Goal: Task Accomplishment & Management: Use online tool/utility

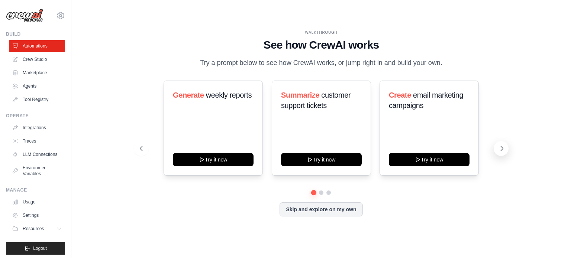
click at [502, 150] on icon at bounding box center [501, 148] width 7 height 7
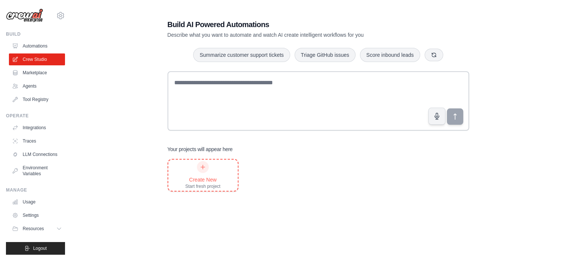
click at [203, 164] on icon at bounding box center [203, 167] width 6 height 6
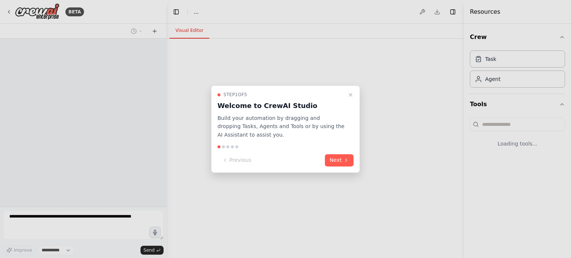
select select "****"
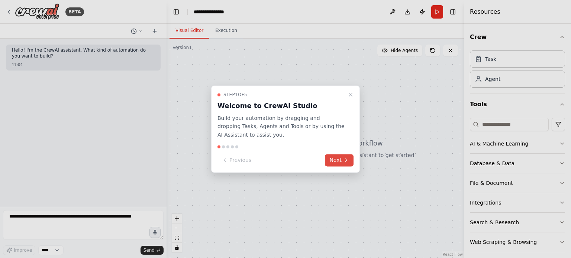
click at [341, 162] on button "Next" at bounding box center [339, 160] width 29 height 12
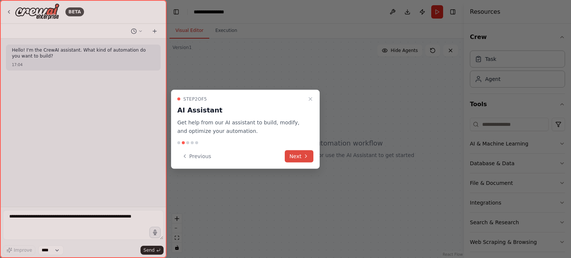
click at [300, 156] on button "Next" at bounding box center [299, 156] width 29 height 12
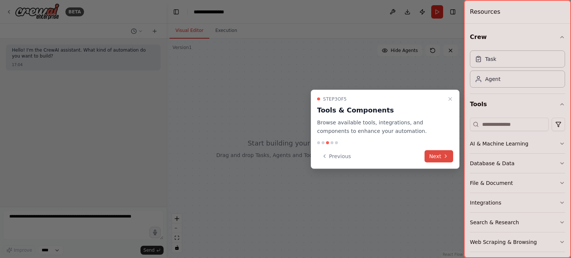
click at [435, 160] on button "Next" at bounding box center [438, 156] width 29 height 12
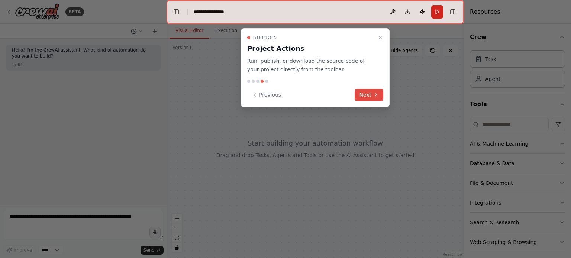
click at [372, 97] on button "Next" at bounding box center [368, 95] width 29 height 12
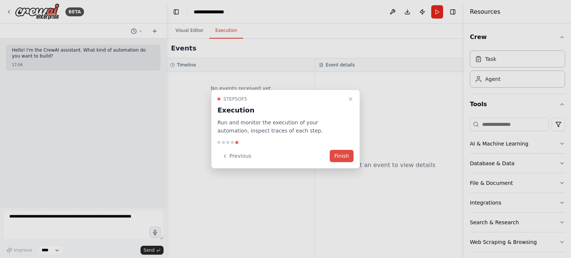
click at [340, 157] on button "Finish" at bounding box center [342, 156] width 24 height 12
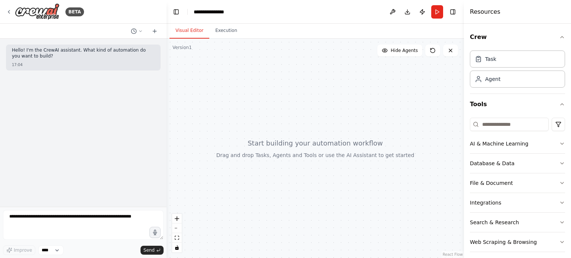
click at [245, 16] on header "**********" at bounding box center [314, 12] width 297 height 24
click at [226, 14] on div "**********" at bounding box center [212, 11] width 37 height 7
click at [223, 13] on div "**********" at bounding box center [222, 11] width 56 height 7
drag, startPoint x: 230, startPoint y: 11, endPoint x: 169, endPoint y: 6, distance: 61.2
click at [169, 6] on header "**********" at bounding box center [314, 12] width 297 height 24
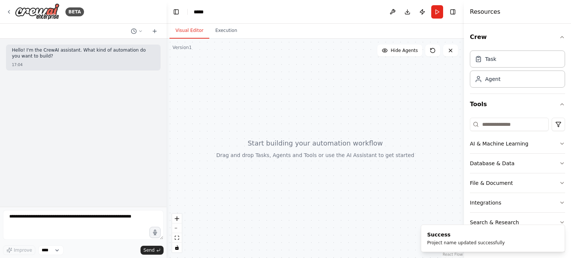
click at [213, 68] on div at bounding box center [314, 149] width 297 height 220
click at [228, 12] on header "Toggle Left Sidebar Studio ***** Download Publish Run Toggle Right Sidebar" at bounding box center [314, 12] width 297 height 24
drag, startPoint x: 212, startPoint y: 16, endPoint x: 201, endPoint y: 10, distance: 12.6
click at [212, 16] on header "Toggle Left Sidebar Studio ***** Download Publish Run Toggle Right Sidebar" at bounding box center [314, 12] width 297 height 24
click at [199, 9] on div "*****" at bounding box center [199, 11] width 10 height 7
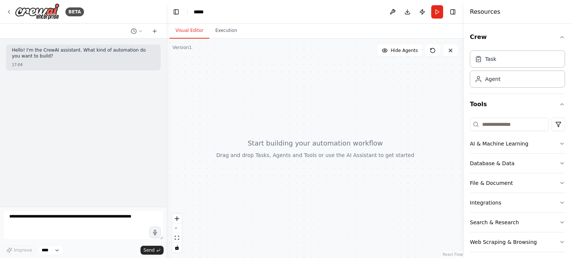
click at [204, 12] on div "*****" at bounding box center [222, 11] width 56 height 7
click at [231, 65] on div at bounding box center [314, 149] width 297 height 220
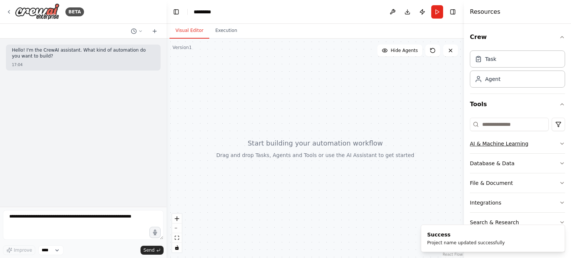
click at [559, 144] on icon "button" at bounding box center [562, 144] width 6 height 6
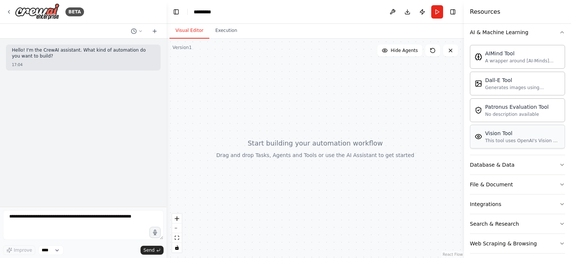
scroll to position [117, 0]
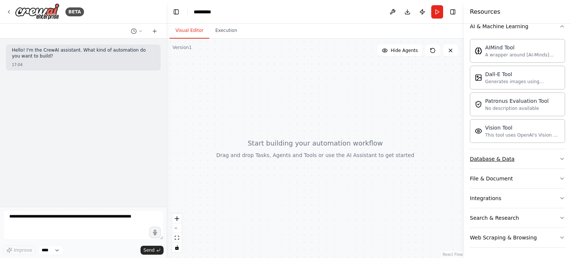
click at [559, 156] on icon "button" at bounding box center [562, 159] width 6 height 6
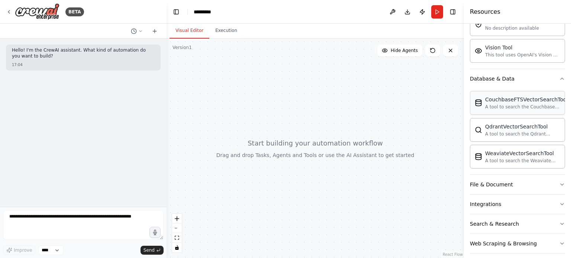
scroll to position [203, 0]
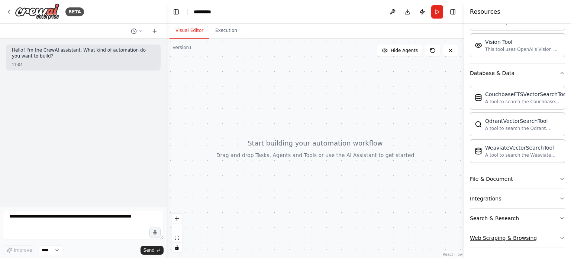
click at [549, 239] on button "Web Scraping & Browsing" at bounding box center [517, 237] width 95 height 19
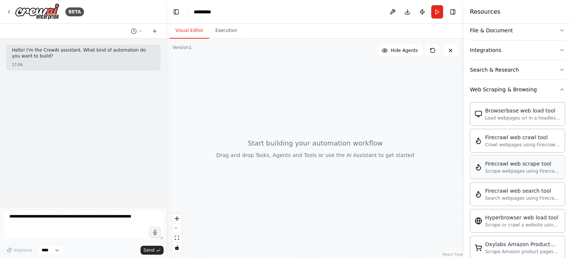
scroll to position [389, 0]
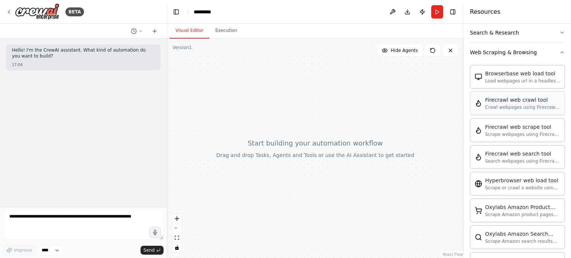
click at [505, 106] on div "Crawl webpages using Firecrawl and return the contents" at bounding box center [522, 107] width 75 height 6
click at [519, 128] on div "Firecrawl web scrape tool Scrape webpages using Firecrawl and return the conten…" at bounding box center [522, 130] width 75 height 14
drag, startPoint x: 519, startPoint y: 128, endPoint x: 302, endPoint y: 132, distance: 217.4
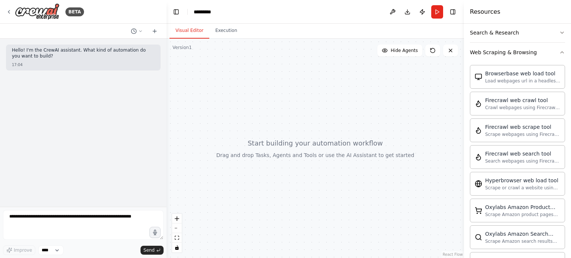
click at [272, 132] on div at bounding box center [314, 149] width 297 height 220
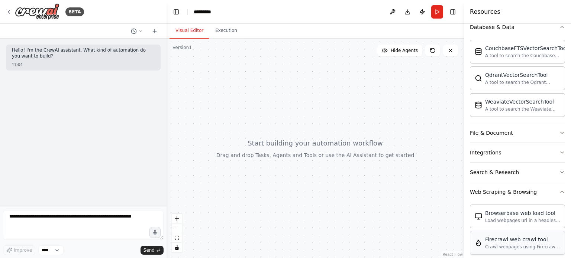
scroll to position [236, 0]
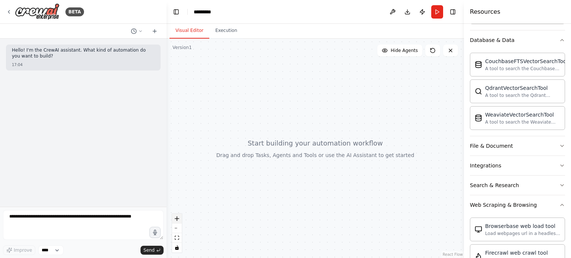
click at [176, 219] on icon "zoom in" at bounding box center [177, 219] width 4 height 4
click at [178, 217] on icon "zoom in" at bounding box center [177, 219] width 4 height 4
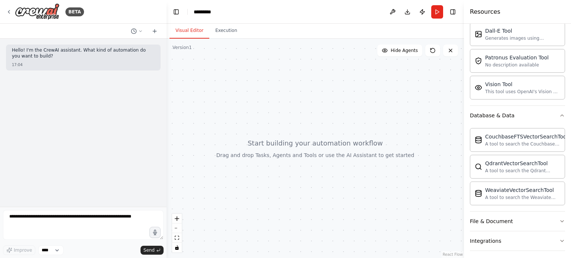
scroll to position [162, 0]
click at [555, 117] on button "Database & Data" at bounding box center [517, 114] width 95 height 19
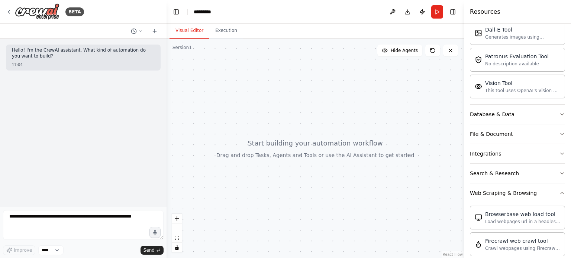
click at [559, 153] on icon "button" at bounding box center [562, 154] width 6 height 6
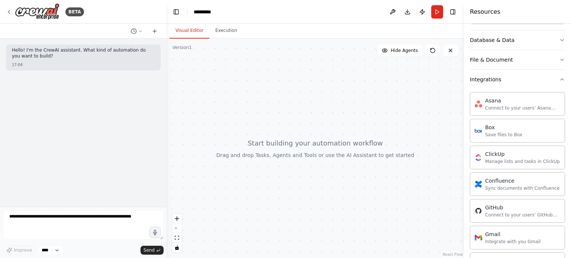
scroll to position [199, 0]
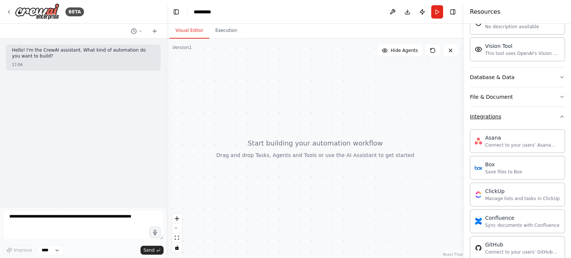
click at [560, 116] on icon "button" at bounding box center [561, 116] width 3 height 1
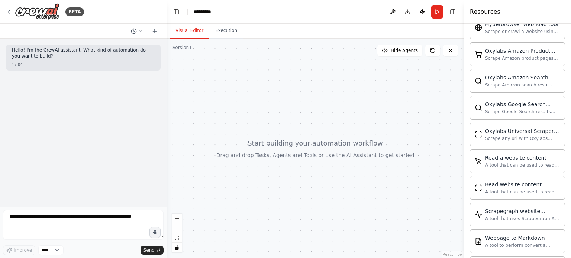
scroll to position [522, 0]
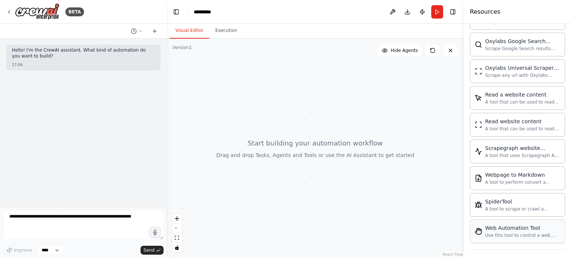
click at [512, 226] on div "Web Automation Tool" at bounding box center [522, 227] width 75 height 7
click at [334, 149] on div at bounding box center [314, 149] width 297 height 220
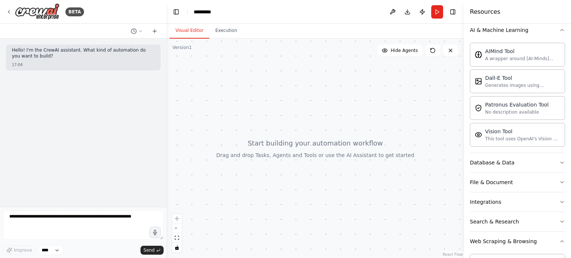
scroll to position [0, 0]
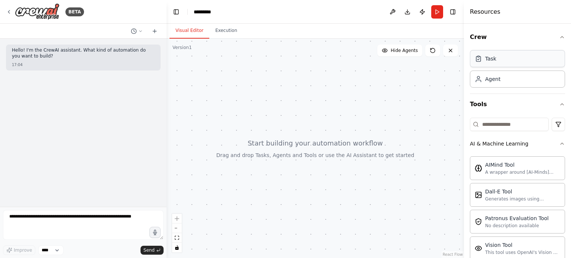
click at [500, 62] on div "Task" at bounding box center [517, 58] width 95 height 17
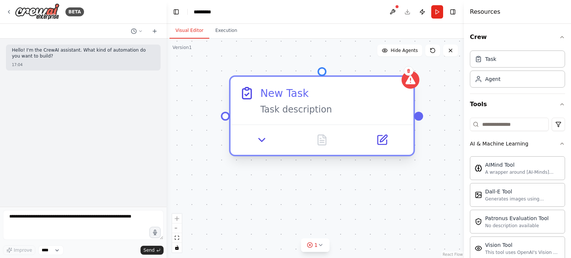
drag, startPoint x: 411, startPoint y: 78, endPoint x: 368, endPoint y: 82, distance: 43.3
click at [368, 82] on div "New Task Task description" at bounding box center [321, 101] width 183 height 48
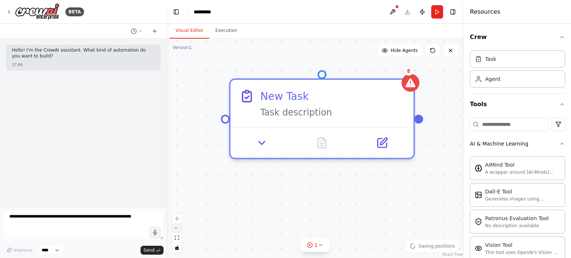
click at [175, 228] on icon "zoom out" at bounding box center [177, 228] width 4 height 1
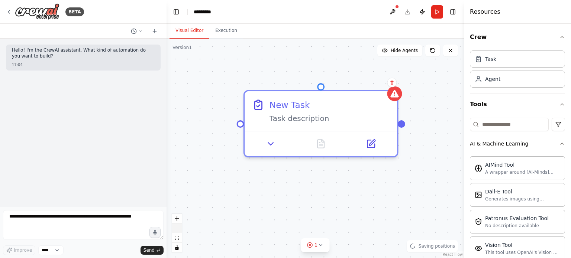
click at [175, 228] on icon "zoom out" at bounding box center [177, 228] width 4 height 1
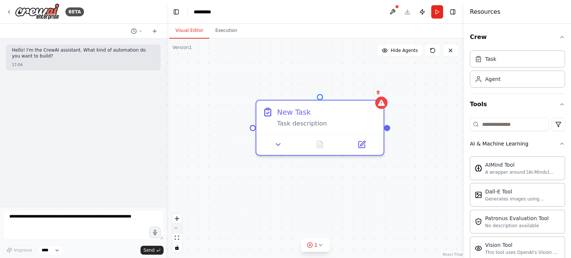
click at [175, 228] on icon "zoom out" at bounding box center [177, 228] width 4 height 1
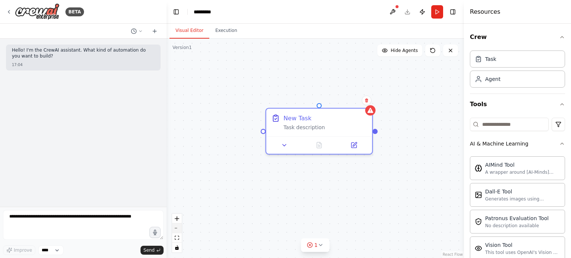
click at [175, 228] on icon "zoom out" at bounding box center [177, 228] width 4 height 1
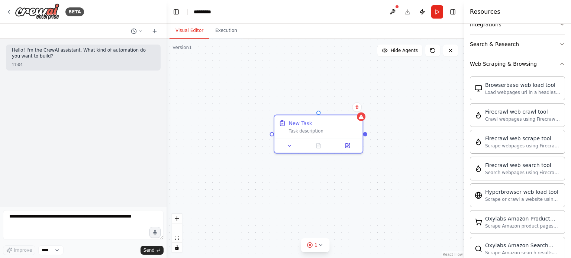
scroll to position [299, 0]
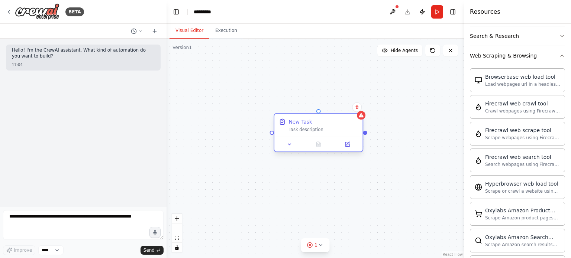
click at [364, 135] on div at bounding box center [365, 133] width 4 height 4
click at [366, 134] on div "New Task Task description" at bounding box center [314, 149] width 297 height 220
click at [369, 134] on div "New Task Task description" at bounding box center [314, 149] width 297 height 220
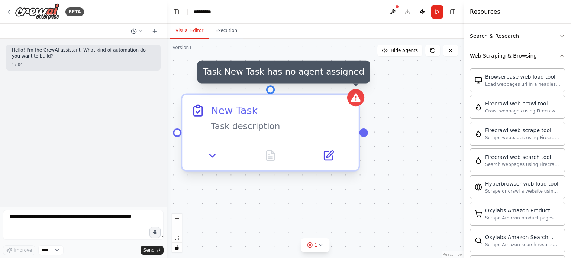
click at [353, 98] on icon at bounding box center [356, 97] width 10 height 9
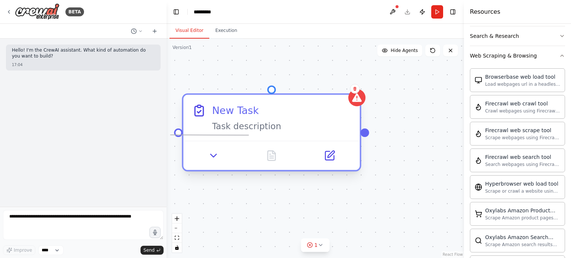
drag, startPoint x: 180, startPoint y: 135, endPoint x: 242, endPoint y: 135, distance: 61.7
click at [242, 135] on div "New Task Task description" at bounding box center [271, 132] width 179 height 78
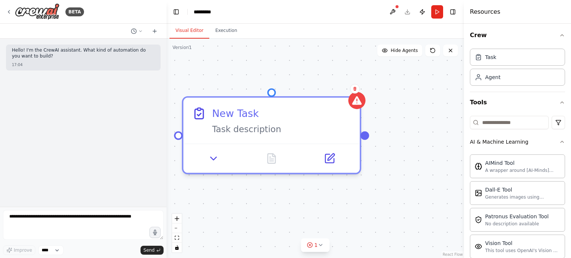
scroll to position [0, 0]
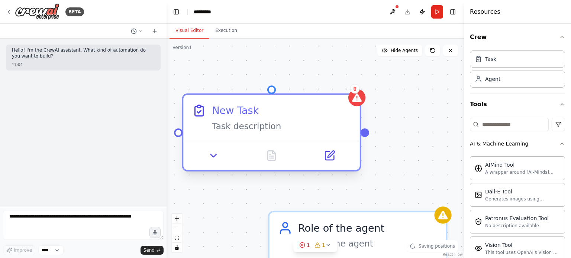
click at [271, 118] on div "New Task Task description" at bounding box center [281, 117] width 139 height 29
click at [253, 95] on div "New Task Task description" at bounding box center [271, 118] width 176 height 46
drag, startPoint x: 233, startPoint y: 113, endPoint x: 210, endPoint y: 144, distance: 38.6
click at [211, 144] on div at bounding box center [271, 155] width 176 height 29
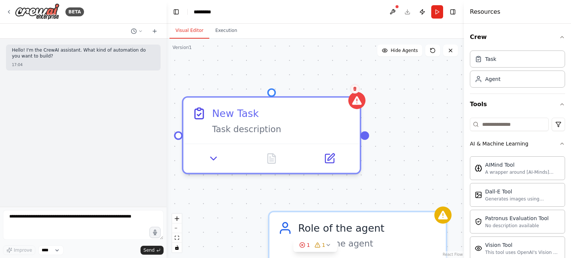
click at [355, 89] on icon at bounding box center [354, 89] width 3 height 4
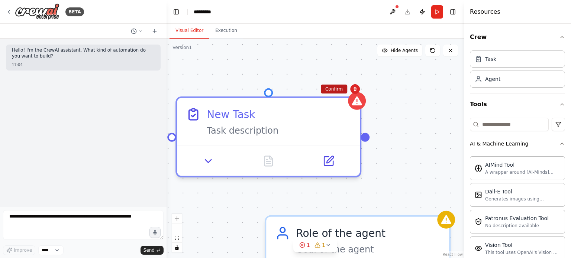
click at [330, 89] on button "Confirm" at bounding box center [334, 89] width 26 height 9
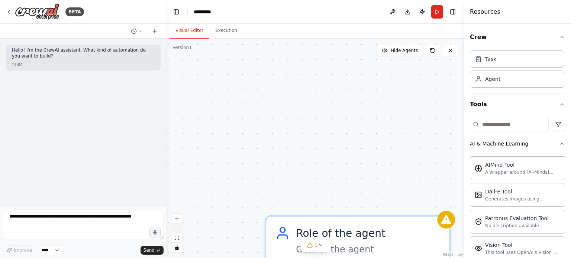
click at [177, 228] on button "zoom out" at bounding box center [177, 229] width 10 height 10
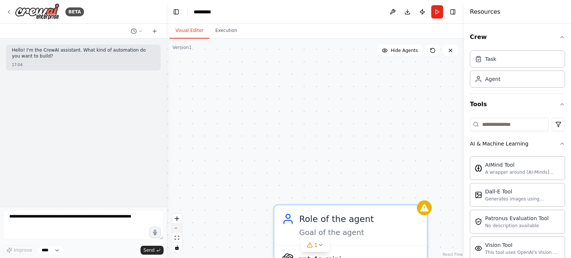
click at [177, 228] on button "zoom out" at bounding box center [177, 229] width 10 height 10
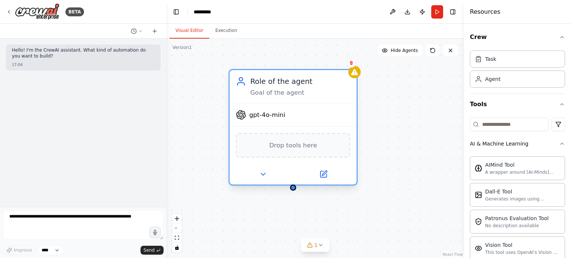
drag, startPoint x: 343, startPoint y: 223, endPoint x: 294, endPoint y: 97, distance: 135.4
click at [294, 97] on div "Role of the agent Goal of the agent" at bounding box center [293, 86] width 127 height 33
click at [270, 120] on div "gpt-4o-mini" at bounding box center [293, 115] width 127 height 23
click at [239, 114] on icon at bounding box center [240, 114] width 9 height 9
click at [241, 116] on icon at bounding box center [240, 114] width 9 height 9
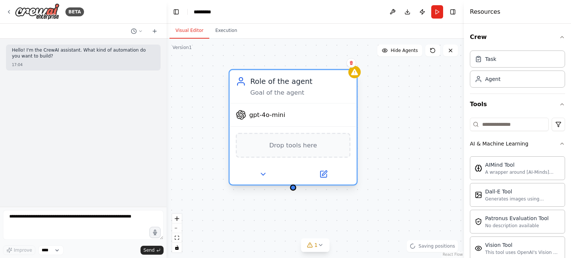
click at [241, 116] on icon at bounding box center [240, 114] width 9 height 9
click at [265, 176] on icon at bounding box center [263, 174] width 8 height 8
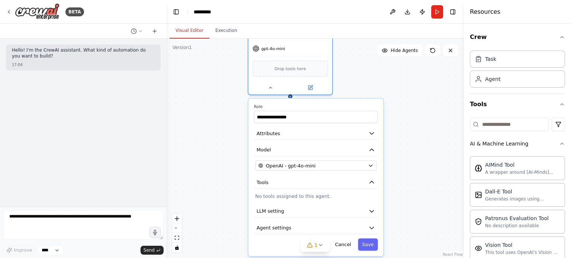
drag, startPoint x: 406, startPoint y: 171, endPoint x: 380, endPoint y: 90, distance: 85.1
click at [380, 90] on div "**********" at bounding box center [314, 149] width 297 height 220
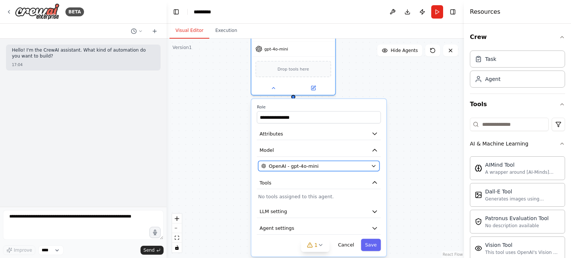
click at [331, 168] on div "OpenAI - gpt-4o-mini" at bounding box center [314, 166] width 107 height 7
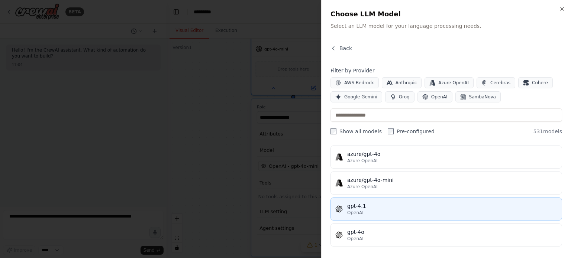
scroll to position [111, 0]
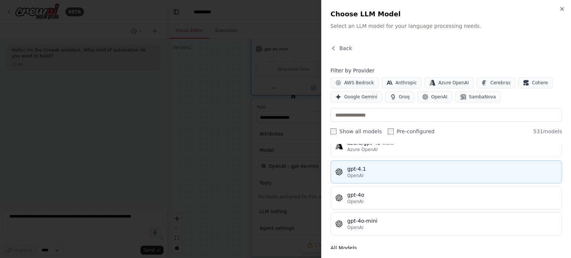
click at [371, 218] on div "gpt-4o-mini" at bounding box center [452, 220] width 210 height 7
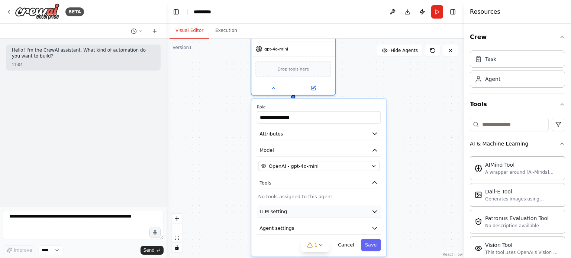
click at [378, 211] on button "LLM setting" at bounding box center [319, 211] width 124 height 13
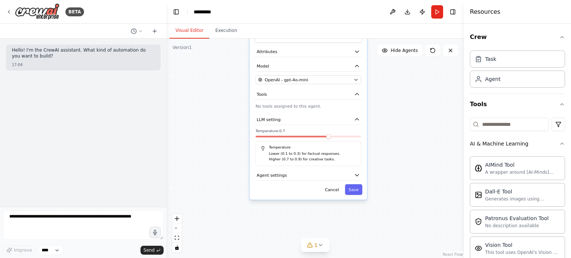
drag, startPoint x: 428, startPoint y: 205, endPoint x: 400, endPoint y: 137, distance: 73.1
click at [400, 137] on div "**********" at bounding box center [314, 149] width 297 height 220
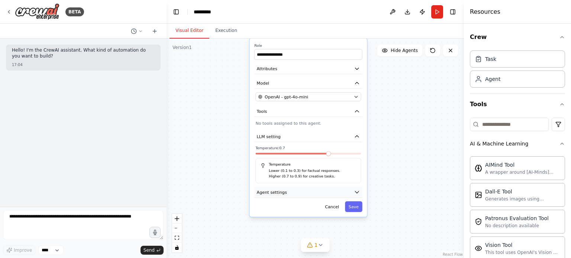
click at [357, 193] on icon "button" at bounding box center [357, 192] width 6 height 6
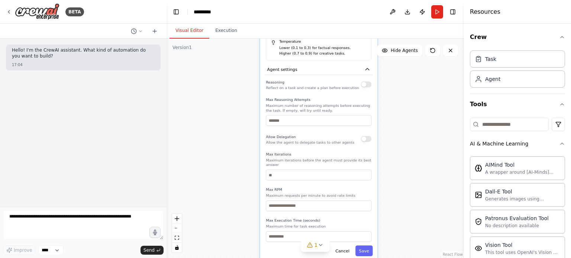
drag, startPoint x: 382, startPoint y: 184, endPoint x: 395, endPoint y: 74, distance: 110.0
click at [395, 74] on div "**********" at bounding box center [314, 149] width 297 height 220
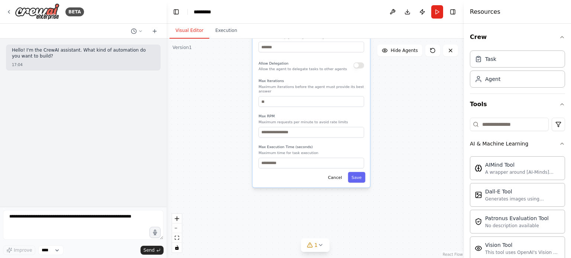
drag, startPoint x: 410, startPoint y: 185, endPoint x: 404, endPoint y: 121, distance: 64.9
click at [404, 121] on div "**********" at bounding box center [314, 149] width 297 height 220
click at [360, 176] on button "Save" at bounding box center [356, 177] width 17 height 11
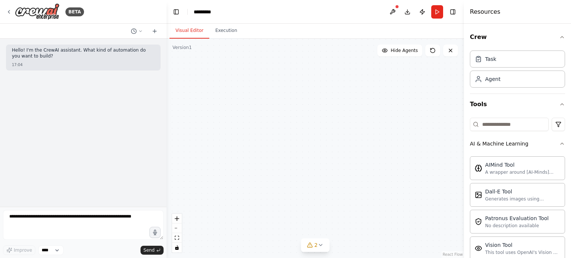
drag, startPoint x: 301, startPoint y: 69, endPoint x: 315, endPoint y: 166, distance: 97.5
click at [315, 166] on div "Role of the agent Goal of the agent gpt-4o-mini Drop tools here" at bounding box center [314, 149] width 297 height 220
drag, startPoint x: 372, startPoint y: 99, endPoint x: 364, endPoint y: 135, distance: 36.9
click at [364, 134] on div "Role of the agent Goal of the agent gpt-4o-mini Drop tools here" at bounding box center [314, 149] width 297 height 220
drag, startPoint x: 327, startPoint y: 95, endPoint x: 330, endPoint y: 172, distance: 76.6
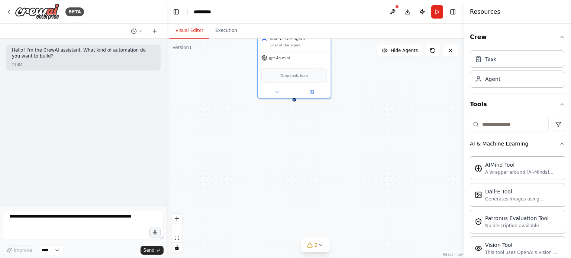
click at [330, 172] on div "Role of the agent Goal of the agent gpt-4o-mini Drop tools here" at bounding box center [314, 149] width 297 height 220
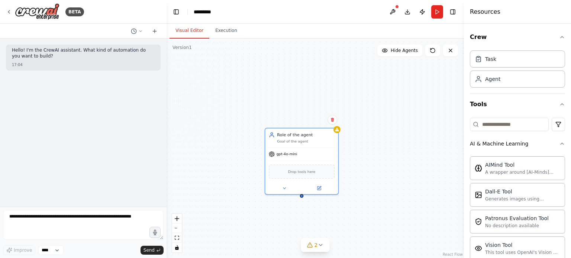
drag, startPoint x: 343, startPoint y: 99, endPoint x: 350, endPoint y: 195, distance: 96.5
click at [350, 195] on div "Role of the agent Goal of the agent gpt-4o-mini Drop tools here" at bounding box center [314, 149] width 297 height 220
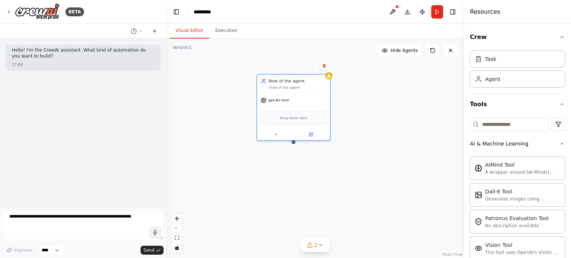
drag, startPoint x: 357, startPoint y: 162, endPoint x: 349, endPoint y: 107, distance: 55.2
click at [349, 107] on div "Role of the agent Goal of the agent gpt-4o-mini Drop tools here" at bounding box center [314, 149] width 297 height 220
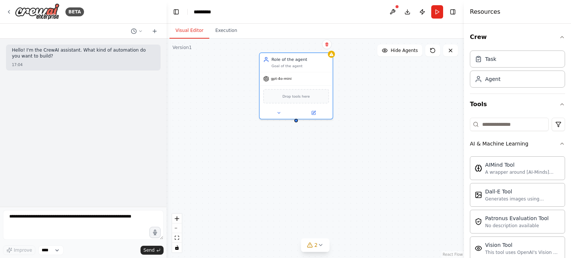
drag, startPoint x: 293, startPoint y: 142, endPoint x: 296, endPoint y: 121, distance: 21.0
click at [296, 121] on div "Role of the agent Goal of the agent gpt-4o-mini Drop tools here" at bounding box center [314, 149] width 297 height 220
click at [277, 111] on icon at bounding box center [278, 111] width 5 height 5
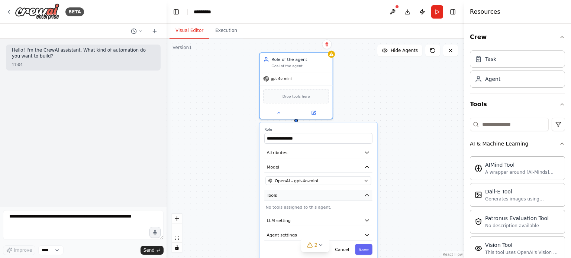
click at [369, 196] on icon "button" at bounding box center [367, 195] width 6 height 6
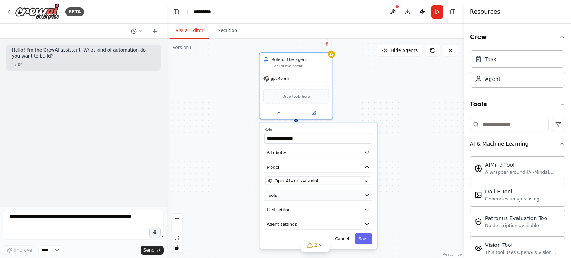
click at [369, 196] on icon "button" at bounding box center [367, 195] width 6 height 6
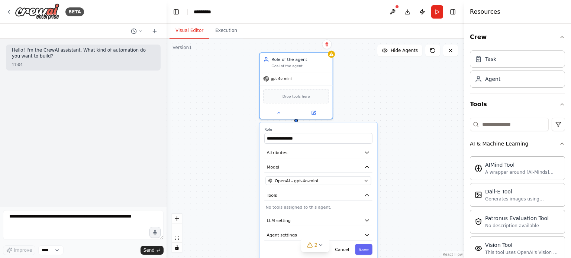
click at [284, 208] on p "No tools assigned to this agent." at bounding box center [318, 208] width 106 height 6
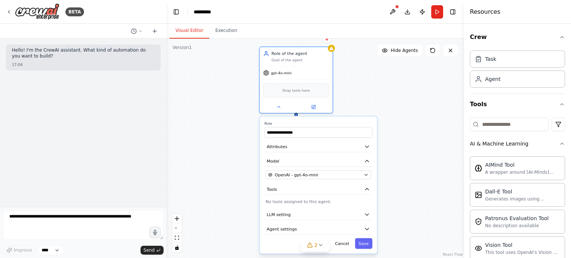
drag, startPoint x: 276, startPoint y: 208, endPoint x: 278, endPoint y: 202, distance: 6.8
click at [278, 202] on p "No tools assigned to this agent." at bounding box center [318, 202] width 106 height 6
click at [344, 243] on button "Cancel" at bounding box center [341, 243] width 21 height 11
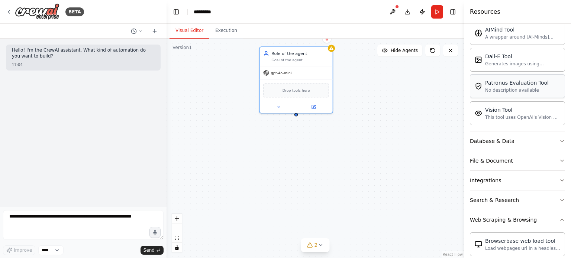
scroll to position [149, 0]
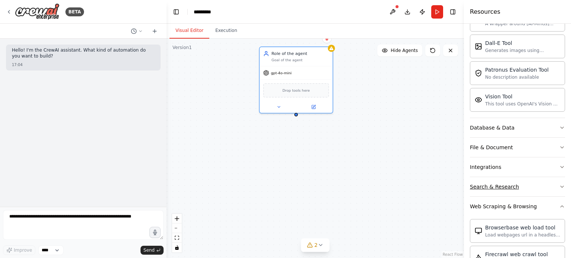
click at [543, 187] on button "Search & Research" at bounding box center [517, 186] width 95 height 19
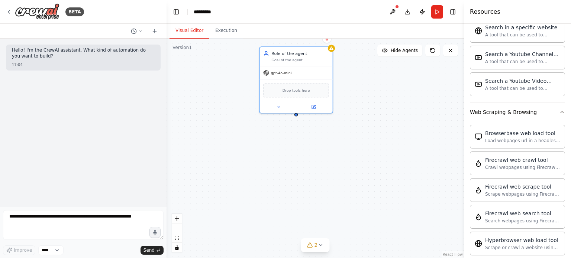
scroll to position [632, 0]
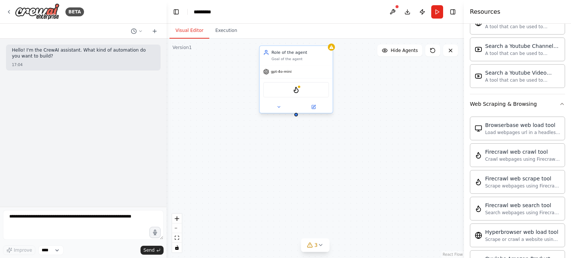
click at [294, 93] on div "FirecrawlCrawlWebsiteTool" at bounding box center [296, 89] width 66 height 15
click at [297, 90] on img at bounding box center [295, 89] width 7 height 7
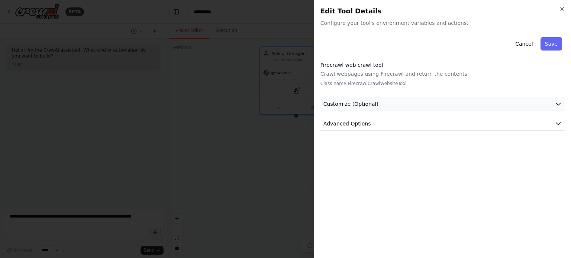
click at [559, 103] on icon "button" at bounding box center [557, 103] width 7 height 7
click at [559, 125] on icon "button" at bounding box center [557, 123] width 7 height 7
click at [556, 127] on icon "button" at bounding box center [557, 123] width 7 height 7
click at [562, 7] on icon "button" at bounding box center [562, 9] width 6 height 6
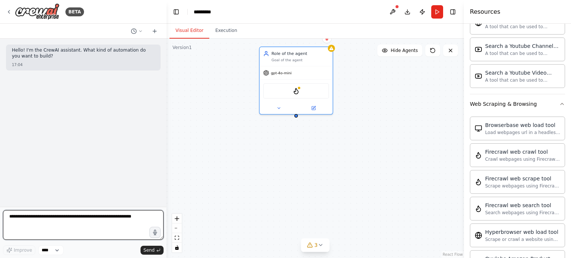
click at [83, 226] on textarea at bounding box center [83, 225] width 161 height 30
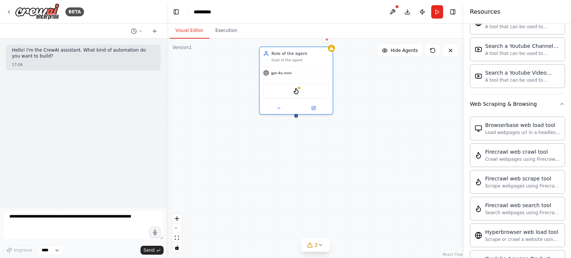
click at [34, 76] on div "Hello! I'm the CrewAI assistant. What kind of automation do you want to build? …" at bounding box center [83, 123] width 166 height 168
click at [41, 64] on div "17:04" at bounding box center [83, 65] width 143 height 6
click at [220, 26] on button "Execution" at bounding box center [226, 31] width 34 height 16
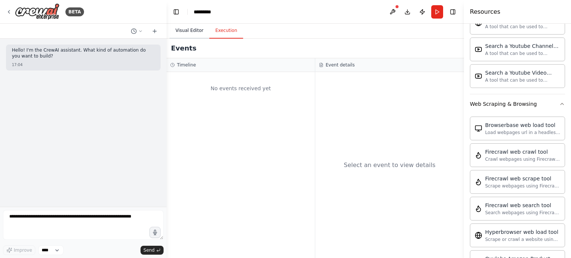
click at [192, 31] on button "Visual Editor" at bounding box center [189, 31] width 40 height 16
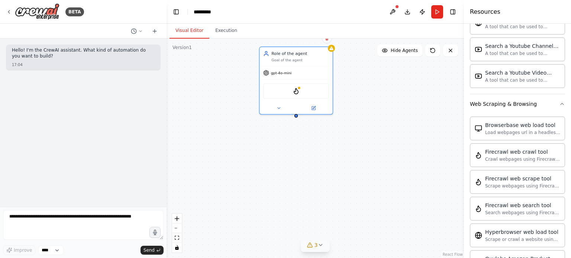
click at [321, 245] on icon at bounding box center [320, 245] width 6 height 6
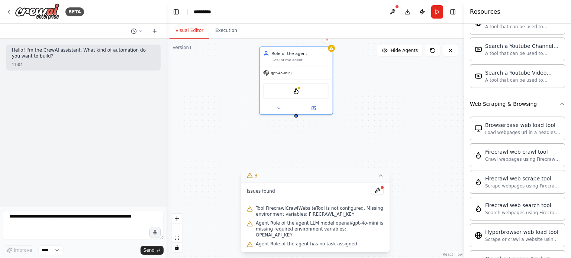
click at [281, 211] on span "Tool FirecrawlCrawlWebsiteTool is not configured. Missing environment variables…" at bounding box center [320, 211] width 128 height 12
click at [377, 195] on button at bounding box center [377, 190] width 13 height 9
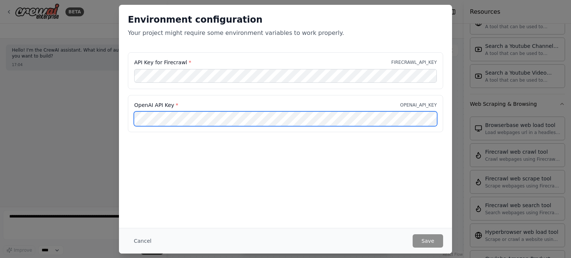
click at [95, 119] on div "Environment configuration Your project might require some environment variables…" at bounding box center [285, 129] width 571 height 258
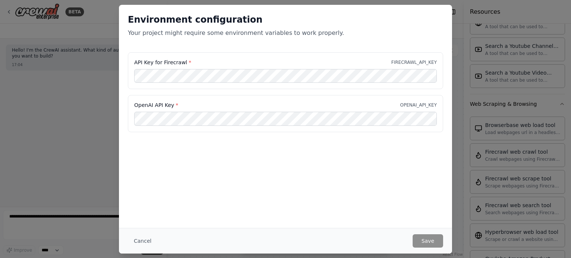
click at [396, 168] on div "Environment configuration Your project might require some environment variables…" at bounding box center [285, 116] width 333 height 223
click at [139, 239] on button "Cancel" at bounding box center [142, 240] width 29 height 13
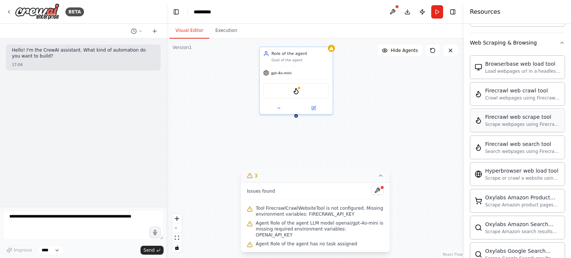
scroll to position [706, 0]
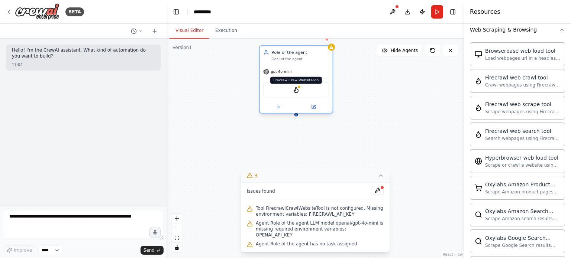
click at [297, 91] on img at bounding box center [295, 89] width 7 height 7
click at [296, 88] on img at bounding box center [295, 89] width 7 height 7
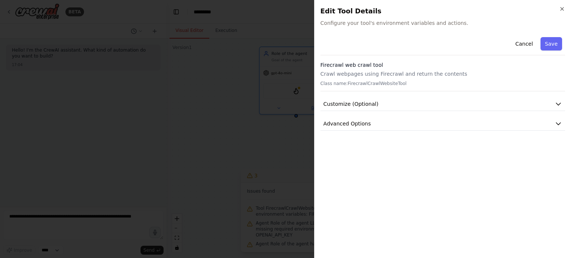
click at [557, 10] on h2 "Edit Tool Details" at bounding box center [442, 11] width 244 height 10
click at [282, 97] on div at bounding box center [285, 129] width 571 height 258
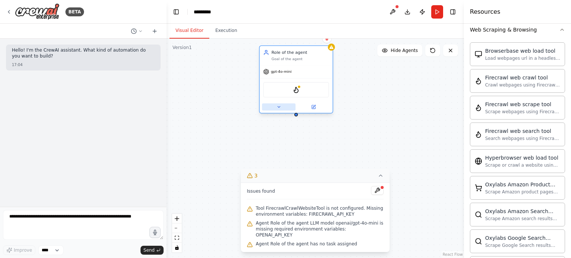
click at [273, 106] on button at bounding box center [278, 107] width 33 height 7
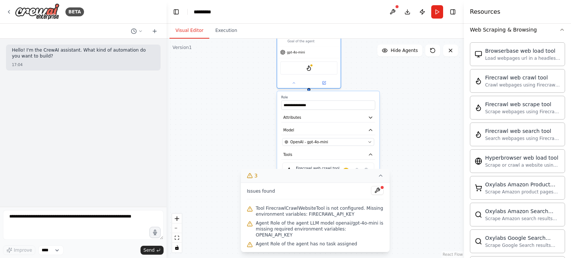
drag, startPoint x: 399, startPoint y: 153, endPoint x: 400, endPoint y: 126, distance: 27.1
click at [400, 126] on div "**********" at bounding box center [314, 149] width 297 height 220
click at [377, 179] on icon at bounding box center [380, 176] width 6 height 6
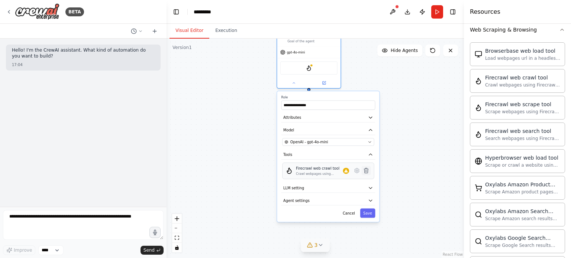
click at [366, 171] on icon at bounding box center [366, 170] width 4 height 5
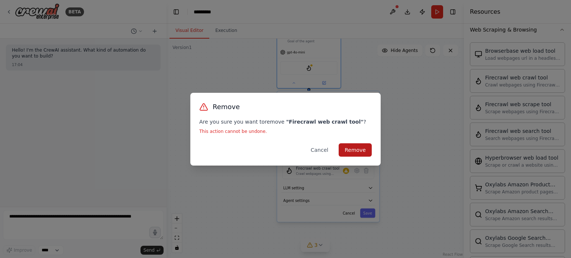
click at [360, 148] on button "Remove" at bounding box center [354, 149] width 33 height 13
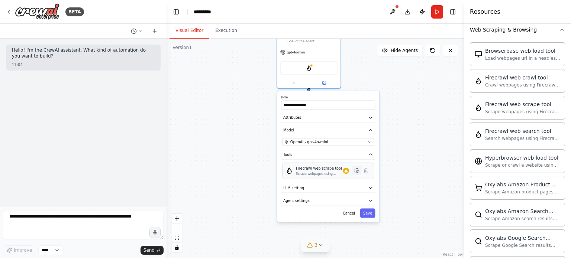
click at [356, 170] on icon at bounding box center [356, 170] width 1 height 1
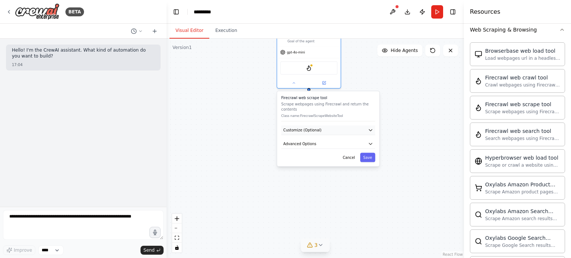
click at [371, 128] on icon "button" at bounding box center [370, 130] width 5 height 5
click at [371, 141] on icon "button" at bounding box center [370, 143] width 5 height 5
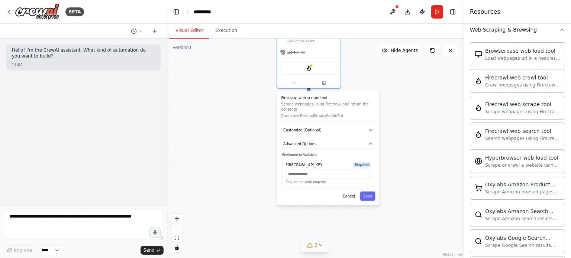
click at [364, 162] on span "Required" at bounding box center [362, 164] width 18 height 5
click at [333, 170] on input "text" at bounding box center [327, 174] width 85 height 9
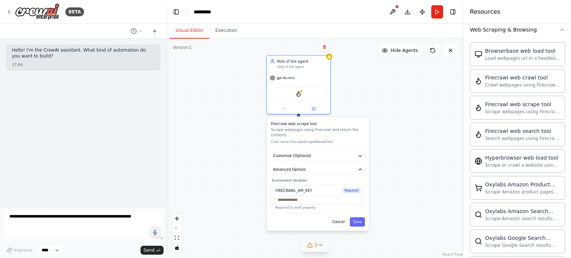
drag, startPoint x: 322, startPoint y: 160, endPoint x: 309, endPoint y: 184, distance: 27.8
click at [309, 188] on div "FIRECRAWL_API_KEY Required" at bounding box center [317, 190] width 85 height 5
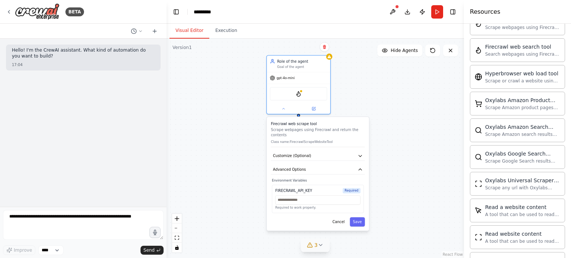
scroll to position [872, 0]
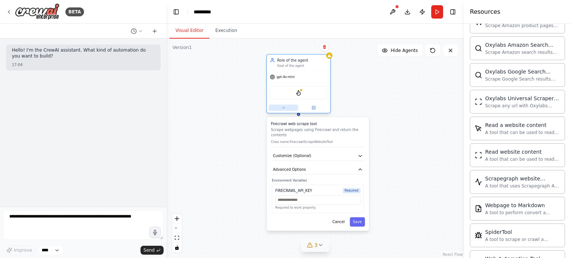
click at [286, 107] on button at bounding box center [283, 108] width 29 height 6
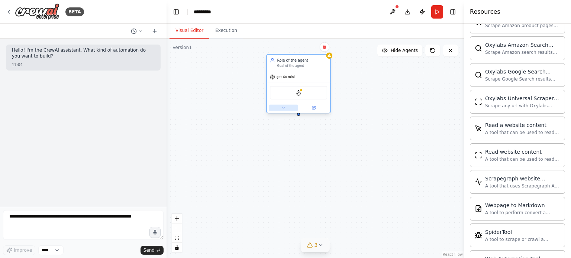
click at [286, 107] on button at bounding box center [283, 108] width 29 height 6
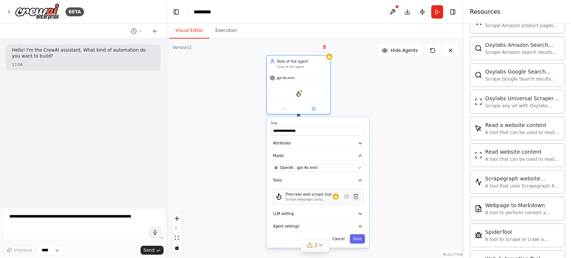
click at [356, 196] on icon at bounding box center [355, 196] width 4 height 5
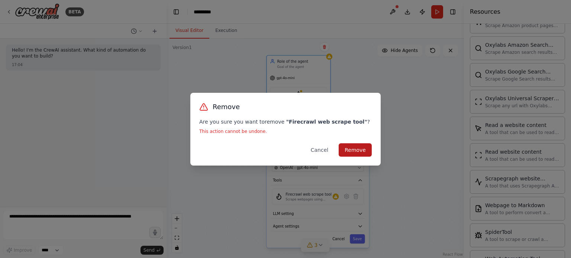
click at [358, 148] on button "Remove" at bounding box center [354, 149] width 33 height 13
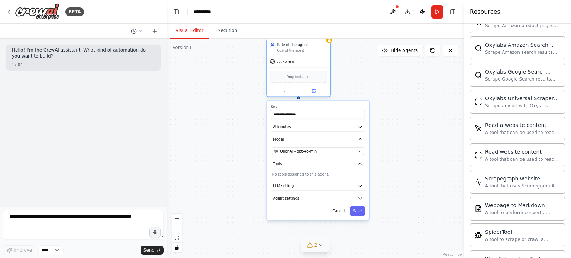
drag, startPoint x: 301, startPoint y: 111, endPoint x: 301, endPoint y: 95, distance: 16.0
click at [301, 95] on div at bounding box center [299, 91] width 64 height 10
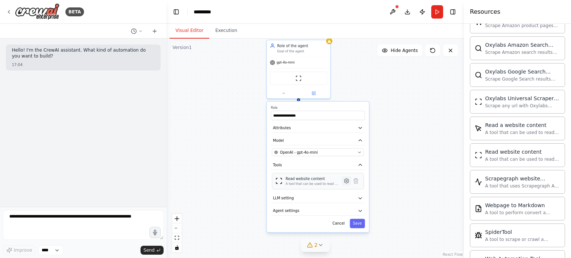
click at [346, 180] on icon at bounding box center [346, 180] width 1 height 1
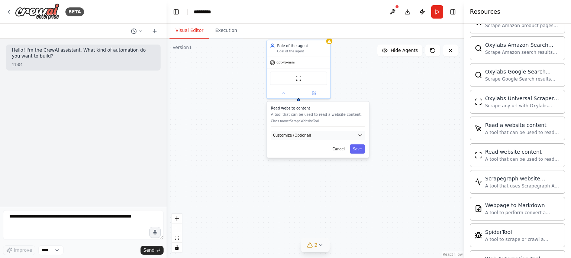
click at [354, 136] on button "Customize (Optional)" at bounding box center [318, 136] width 94 height 10
click at [308, 154] on input "text" at bounding box center [318, 154] width 92 height 9
type input "**********"
click at [357, 170] on button "Save" at bounding box center [357, 167] width 15 height 9
click at [359, 166] on button "Save" at bounding box center [357, 167] width 15 height 9
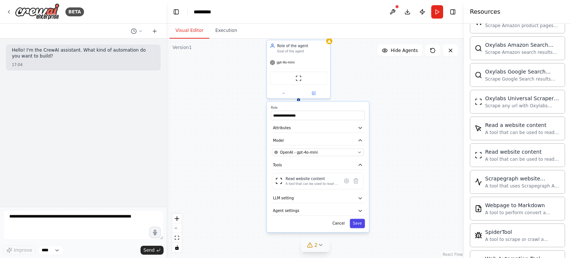
click at [359, 223] on button "Save" at bounding box center [357, 223] width 15 height 9
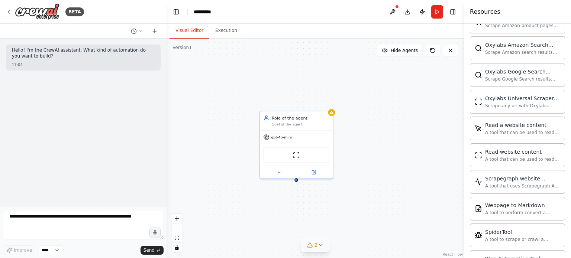
drag, startPoint x: 360, startPoint y: 109, endPoint x: 367, endPoint y: 202, distance: 92.8
click at [367, 202] on div "Role of the agent Goal of the agent gpt-4o-mini ScrapeWebsiteTool" at bounding box center [314, 149] width 297 height 220
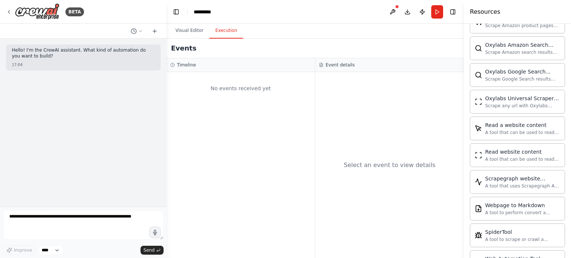
click at [227, 27] on button "Execution" at bounding box center [226, 31] width 34 height 16
click at [438, 12] on button "Run" at bounding box center [437, 11] width 12 height 13
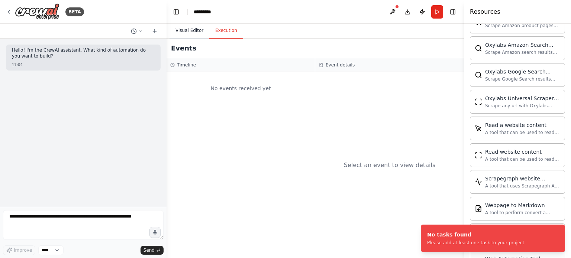
click at [201, 28] on button "Visual Editor" at bounding box center [189, 31] width 40 height 16
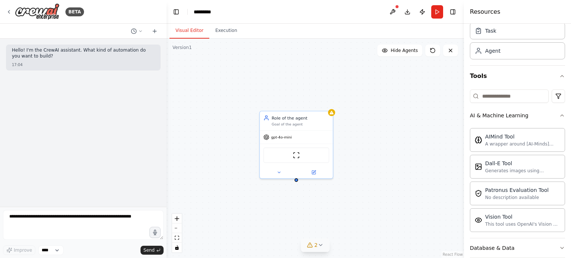
scroll to position [0, 0]
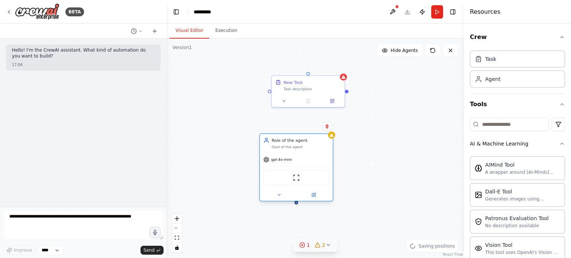
drag, startPoint x: 300, startPoint y: 147, endPoint x: 299, endPoint y: 159, distance: 12.7
click at [299, 159] on div "gpt-4o-mini" at bounding box center [296, 159] width 73 height 13
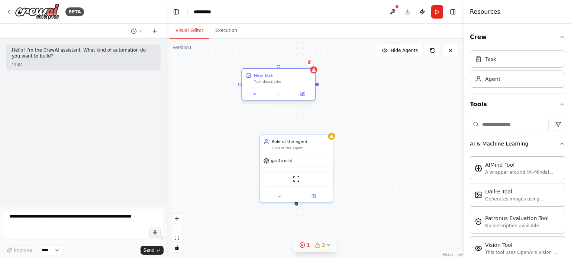
drag, startPoint x: 305, startPoint y: 87, endPoint x: 275, endPoint y: 84, distance: 30.2
click at [275, 84] on div "New Task Task description" at bounding box center [278, 78] width 73 height 19
drag, startPoint x: 278, startPoint y: 68, endPoint x: 297, endPoint y: 205, distance: 138.5
click at [297, 205] on div "Role of the agent Goal of the agent gpt-4o-mini ScrapeWebsiteTool New Task Task…" at bounding box center [314, 149] width 297 height 220
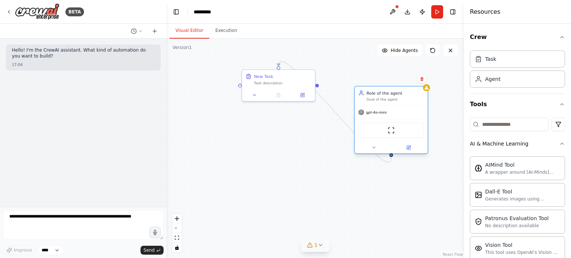
drag, startPoint x: 329, startPoint y: 166, endPoint x: 426, endPoint y: 120, distance: 107.4
click at [426, 120] on div "ScrapeWebsiteTool" at bounding box center [390, 130] width 73 height 23
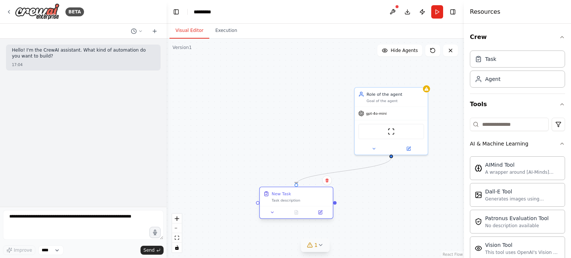
drag, startPoint x: 296, startPoint y: 80, endPoint x: 314, endPoint y: 203, distance: 124.2
click at [314, 203] on div "New Task Task description" at bounding box center [301, 197] width 58 height 12
click at [372, 169] on icon "Edge from 0267a440-30eb-4e46-bdc1-16ac6200f6d4 to a06e4a42-07a4-4761-a748-52714…" at bounding box center [343, 174] width 95 height 33
click at [345, 174] on icon at bounding box center [343, 174] width 4 height 5
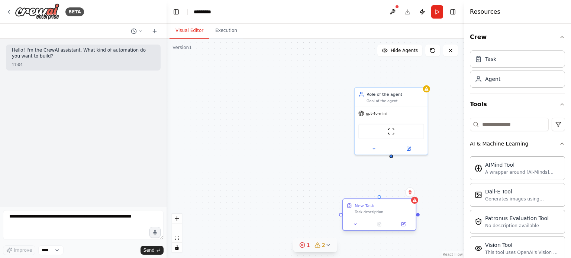
drag, startPoint x: 297, startPoint y: 193, endPoint x: 378, endPoint y: 201, distance: 81.0
click at [378, 201] on div "Role of the agent Goal of the agent gpt-4o-mini ScrapeWebsiteTool New Task Task…" at bounding box center [314, 149] width 297 height 220
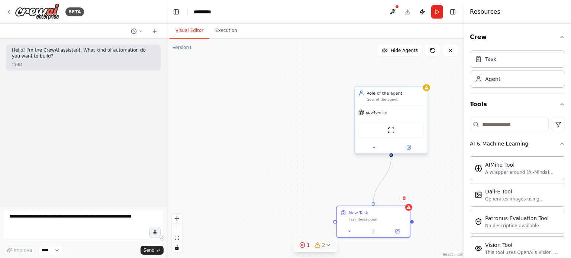
drag, startPoint x: 374, startPoint y: 201, endPoint x: 392, endPoint y: 157, distance: 47.8
click at [392, 157] on div "Role of the agent Goal of the agent gpt-4o-mini ScrapeWebsiteTool New Task Task…" at bounding box center [314, 149] width 297 height 220
click at [435, 14] on button "Run" at bounding box center [437, 11] width 12 height 13
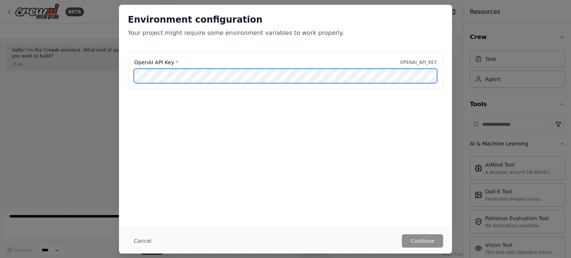
click at [117, 78] on div "Environment configuration Your project might require some environment variables…" at bounding box center [285, 129] width 571 height 258
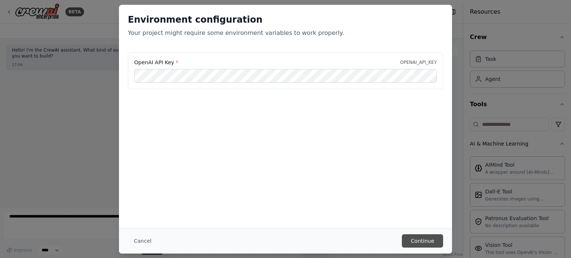
click at [429, 239] on button "Continue" at bounding box center [422, 240] width 41 height 13
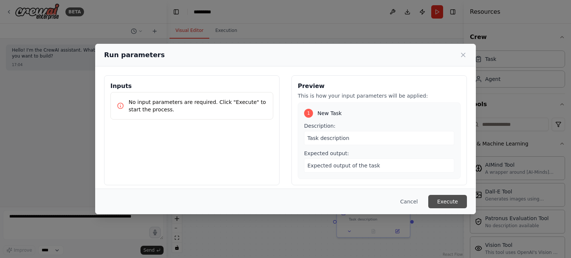
click at [449, 197] on button "Execute" at bounding box center [447, 201] width 39 height 13
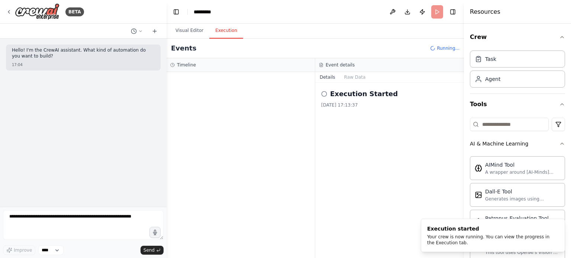
click at [226, 34] on button "Execution" at bounding box center [226, 31] width 34 height 16
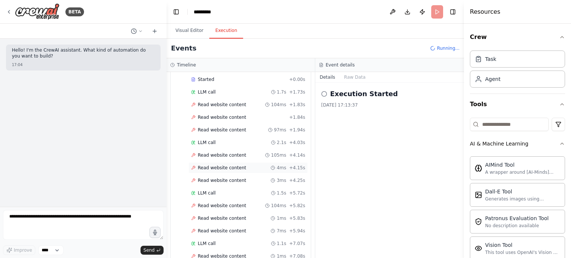
scroll to position [88, 0]
click at [210, 204] on span "Read website content" at bounding box center [222, 207] width 48 height 6
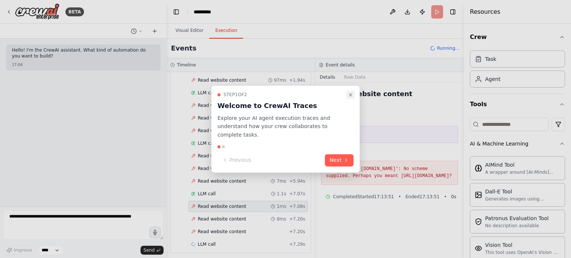
click at [351, 96] on icon "Close walkthrough" at bounding box center [350, 94] width 3 height 3
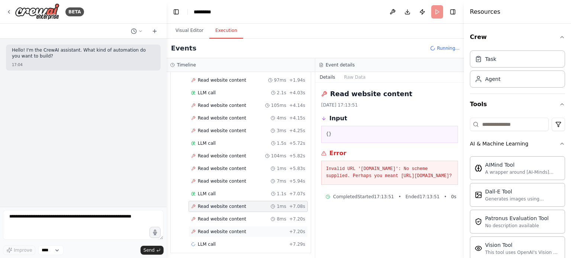
click at [210, 231] on span "Read website content" at bounding box center [222, 232] width 48 height 6
click at [220, 201] on div "Read website content 1ms + 7.08s" at bounding box center [247, 206] width 119 height 11
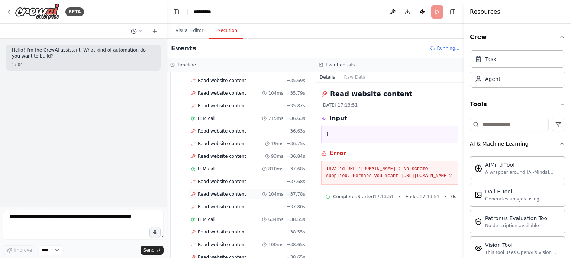
scroll to position [787, 0]
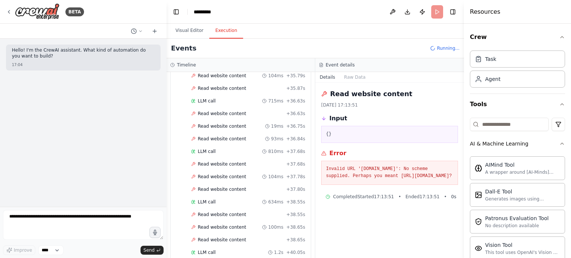
click at [438, 9] on header "Toggle Left Sidebar Studio ********* Download Publish Run Toggle Right Sidebar" at bounding box center [314, 12] width 297 height 24
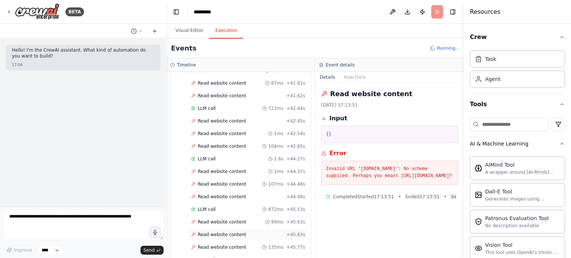
scroll to position [1037, 0]
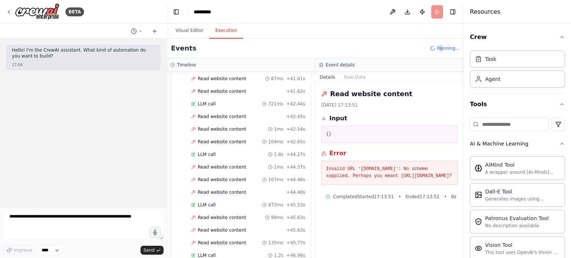
drag, startPoint x: 443, startPoint y: 53, endPoint x: 410, endPoint y: 43, distance: 34.0
click at [443, 53] on div "Events Running..." at bounding box center [314, 49] width 297 height 20
click at [200, 31] on button "Visual Editor" at bounding box center [189, 31] width 40 height 16
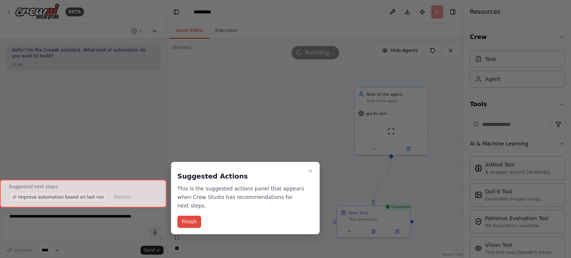
click at [188, 216] on button "Finish" at bounding box center [189, 222] width 24 height 12
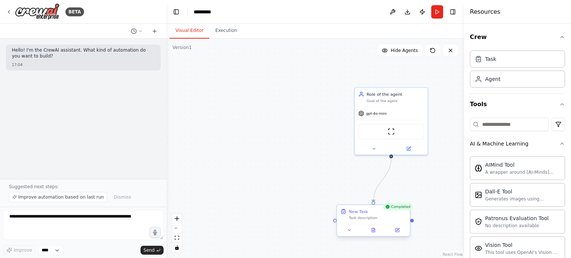
click at [374, 221] on div "New Task Task description" at bounding box center [373, 214] width 73 height 19
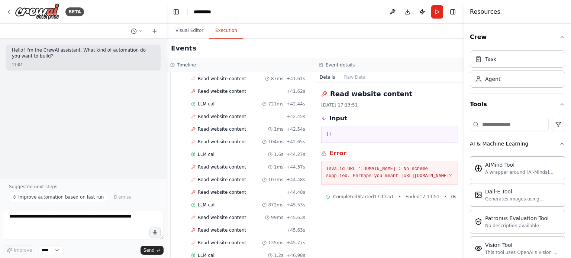
click at [220, 26] on button "Execution" at bounding box center [226, 31] width 34 height 16
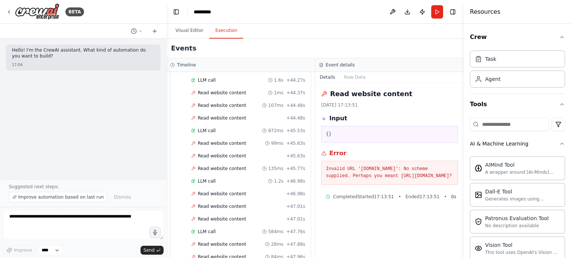
scroll to position [1149, 0]
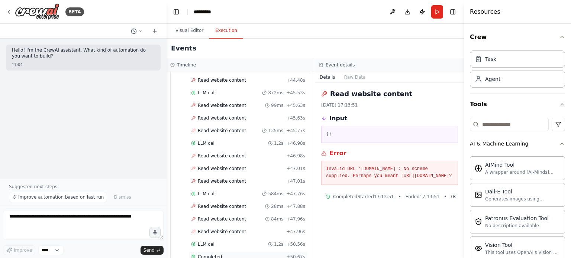
click at [208, 252] on div "Completed + 50.67s" at bounding box center [247, 257] width 119 height 11
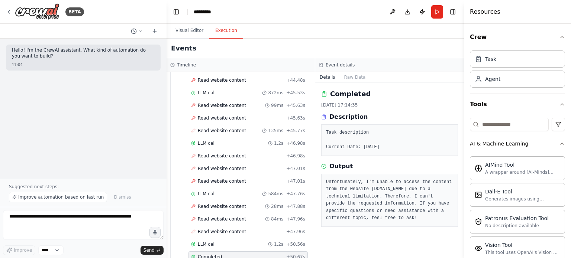
click at [559, 141] on icon "button" at bounding box center [562, 144] width 6 height 6
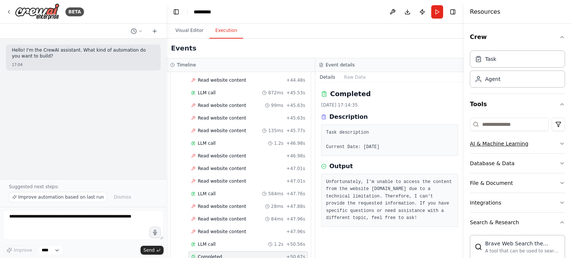
click at [559, 141] on icon "button" at bounding box center [562, 144] width 6 height 6
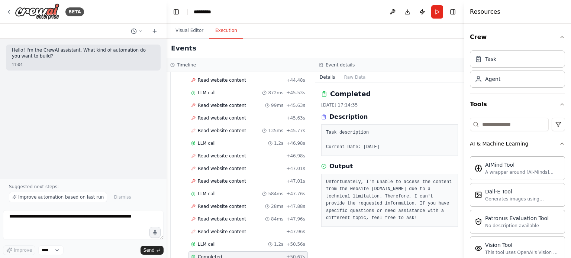
scroll to position [37, 0]
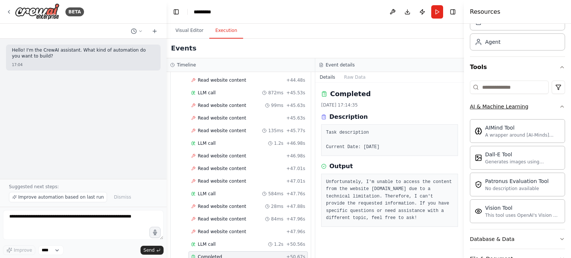
click at [560, 106] on icon "button" at bounding box center [561, 106] width 3 height 1
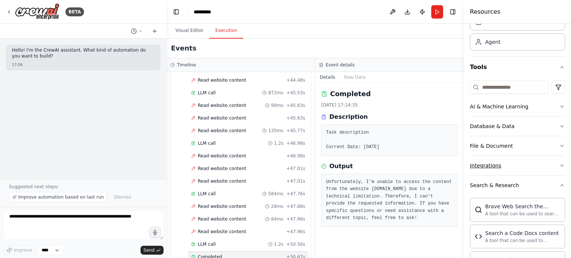
scroll to position [74, 0]
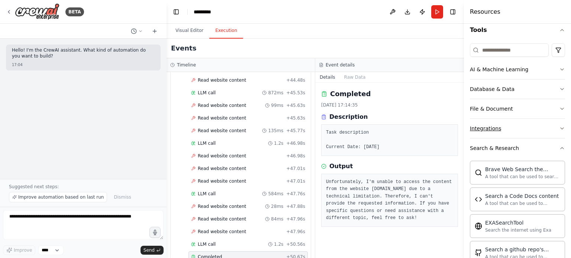
click at [559, 127] on icon "button" at bounding box center [562, 129] width 6 height 6
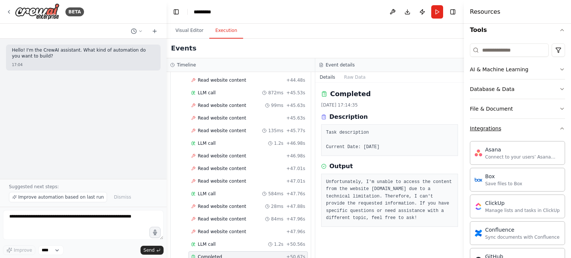
click at [559, 127] on icon "button" at bounding box center [562, 129] width 6 height 6
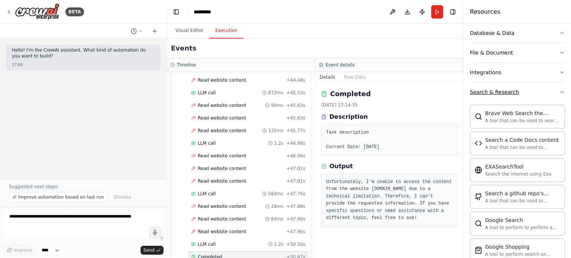
scroll to position [149, 0]
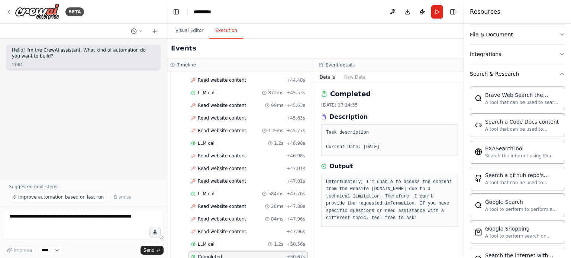
click at [65, 99] on div "Hello! I'm the CrewAI assistant. What kind of automation do you want to build? …" at bounding box center [83, 109] width 166 height 140
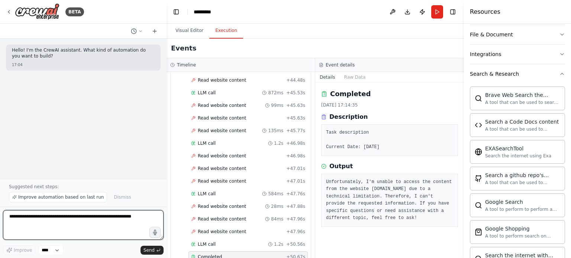
click at [56, 232] on textarea at bounding box center [83, 225] width 161 height 30
type textarea "**********"
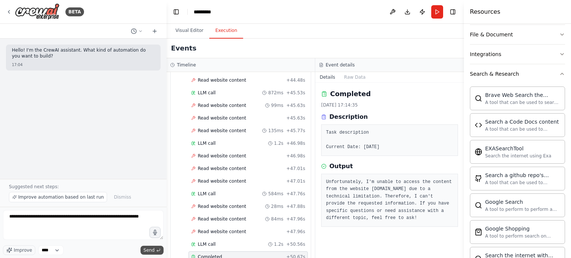
click at [155, 252] on button "Send" at bounding box center [151, 250] width 23 height 9
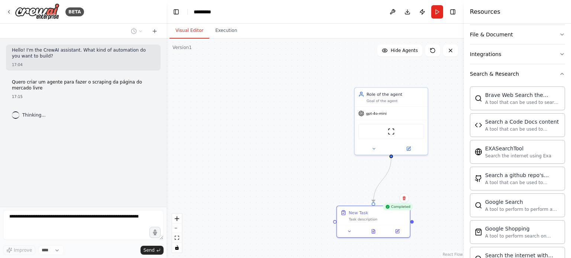
click at [190, 32] on button "Visual Editor" at bounding box center [189, 31] width 40 height 16
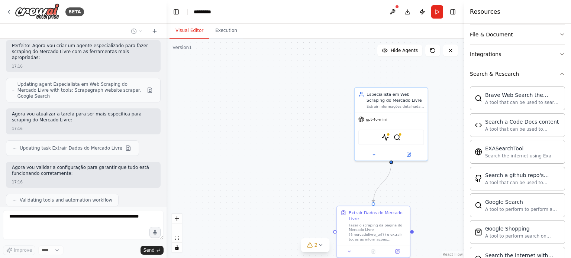
scroll to position [307, 0]
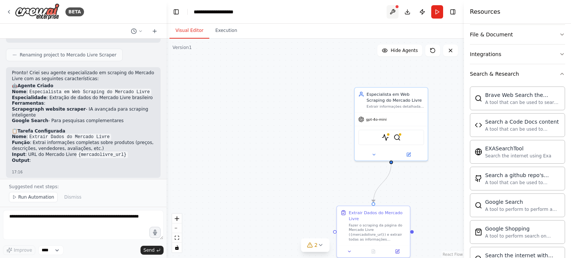
click at [392, 13] on button at bounding box center [392, 11] width 12 height 13
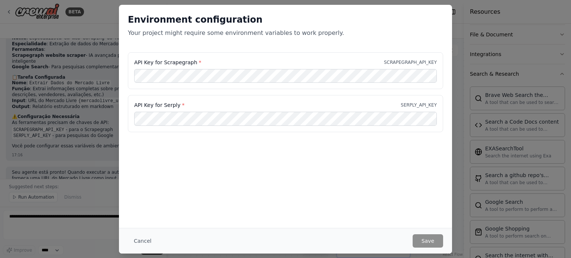
scroll to position [513, 0]
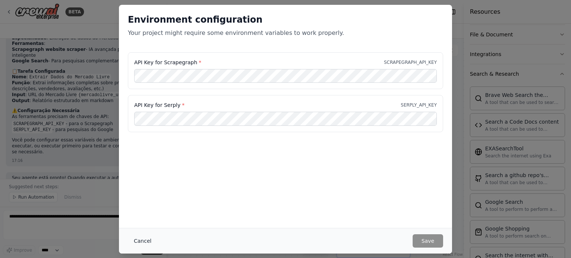
click at [149, 236] on button "Cancel" at bounding box center [142, 240] width 29 height 13
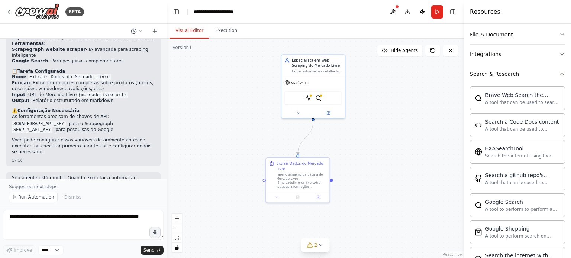
drag, startPoint x: 401, startPoint y: 176, endPoint x: 331, endPoint y: 136, distance: 80.7
click at [331, 136] on div ".deletable-edge-delete-btn { width: 20px; height: 20px; border: 0px solid #ffff…" at bounding box center [314, 149] width 297 height 220
click at [380, 168] on div ".deletable-edge-delete-btn { width: 20px; height: 20px; border: 0px solid #ffff…" at bounding box center [314, 149] width 297 height 220
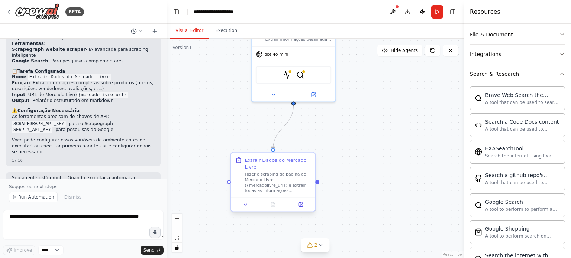
click at [251, 177] on div "Fazer o scraping da página do Mercado Livre ({mercadolivre_url}) e extrair toda…" at bounding box center [277, 183] width 66 height 22
click at [245, 205] on icon at bounding box center [245, 204] width 3 height 1
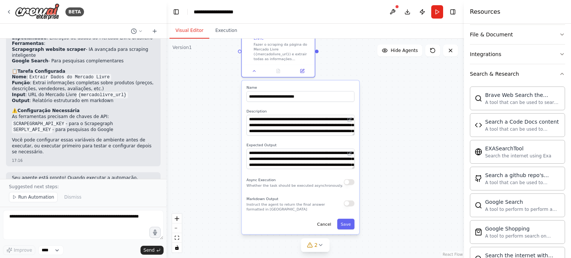
drag, startPoint x: 420, startPoint y: 206, endPoint x: 409, endPoint y: 72, distance: 134.2
click at [409, 72] on div ".deletable-edge-delete-btn { width: 20px; height: 20px; border: 0px solid #ffff…" at bounding box center [314, 149] width 297 height 220
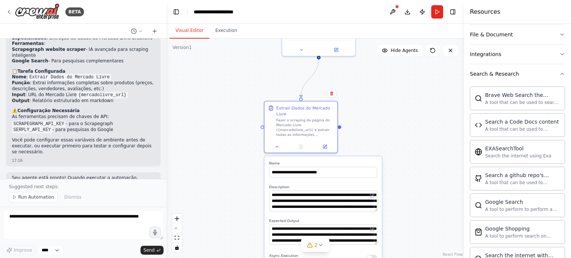
drag, startPoint x: 390, startPoint y: 166, endPoint x: 413, endPoint y: 242, distance: 79.1
click at [413, 242] on div ".deletable-edge-delete-btn { width: 20px; height: 20px; border: 0px solid #ffff…" at bounding box center [314, 149] width 297 height 220
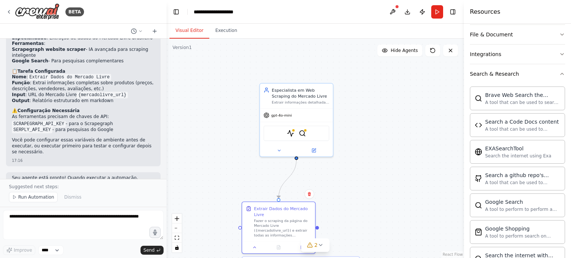
drag, startPoint x: 416, startPoint y: 129, endPoint x: 394, endPoint y: 230, distance: 103.1
click at [394, 230] on div ".deletable-edge-delete-btn { width: 20px; height: 20px; border: 0px solid #ffff…" at bounding box center [314, 149] width 297 height 220
click at [298, 128] on div "ScrapegraphScrapeTool SerplyWebSearchTool" at bounding box center [296, 131] width 66 height 15
click at [277, 149] on icon at bounding box center [278, 149] width 5 height 5
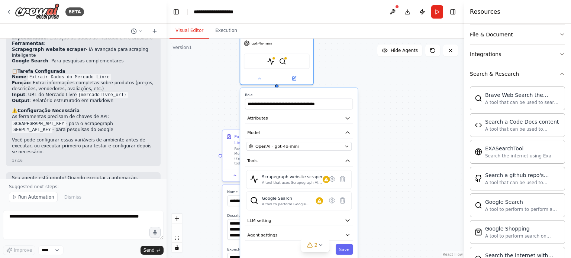
drag, startPoint x: 409, startPoint y: 185, endPoint x: 389, endPoint y: 113, distance: 74.7
click at [389, 113] on div ".deletable-edge-delete-btn { width: 20px; height: 20px; border: 0px solid #ffff…" at bounding box center [314, 149] width 297 height 220
click at [440, 9] on button "Run" at bounding box center [437, 11] width 12 height 13
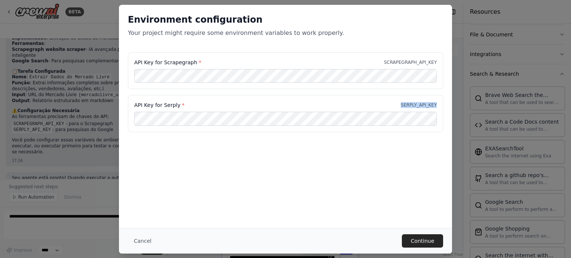
drag, startPoint x: 406, startPoint y: 102, endPoint x: 444, endPoint y: 101, distance: 38.3
click at [444, 101] on div "API Key for Scrapegraph * SCRAPEGRAPH_API_KEY API Key for Serply * SERPLY_API_K…" at bounding box center [285, 96] width 333 height 89
copy p "SERPLY_API_KEY"
click at [149, 163] on div "Environment configuration Your project might require some environment variables…" at bounding box center [285, 116] width 333 height 223
click at [173, 61] on label "API Key for Scrapegraph *" at bounding box center [167, 62] width 67 height 7
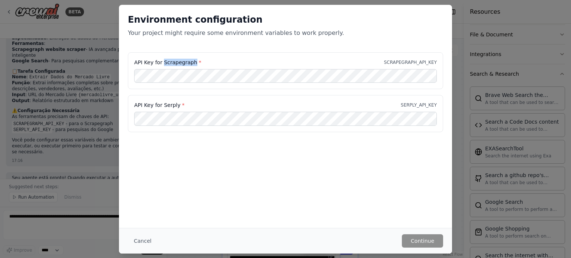
click at [173, 61] on label "API Key for Scrapegraph *" at bounding box center [167, 62] width 67 height 7
copy label "Scrapegraph"
click at [282, 215] on div "Environment configuration Your project might require some environment variables…" at bounding box center [285, 116] width 333 height 223
click at [430, 241] on button "Continue" at bounding box center [422, 240] width 41 height 13
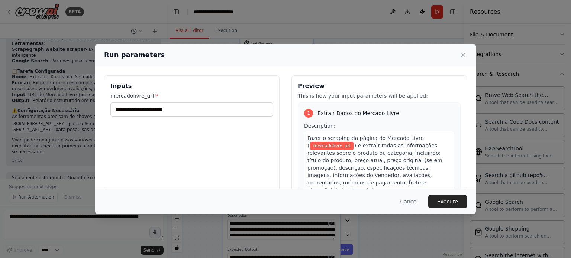
scroll to position [15, 0]
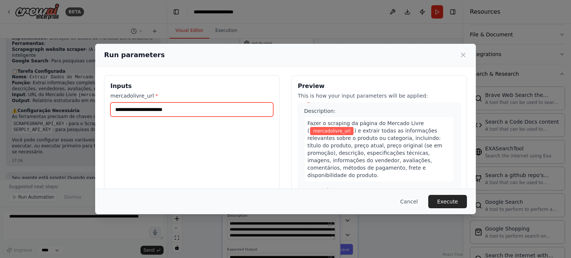
click at [131, 108] on input "mercadolivre_url *" at bounding box center [191, 110] width 163 height 14
type input "**********"
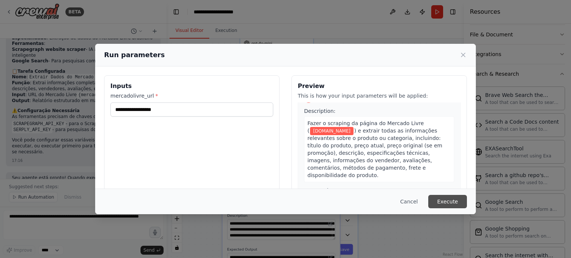
click at [453, 201] on button "Execute" at bounding box center [447, 201] width 39 height 13
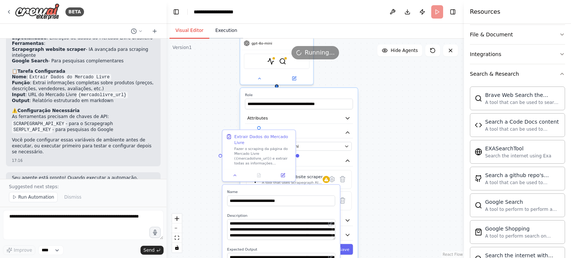
click at [223, 29] on button "Execution" at bounding box center [226, 31] width 34 height 16
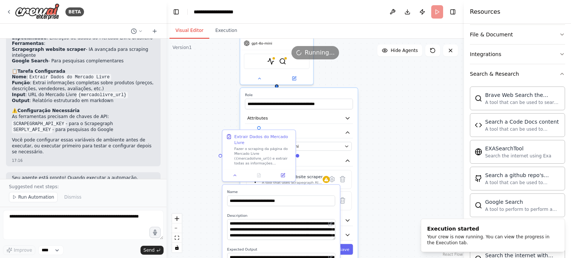
click at [198, 29] on button "Visual Editor" at bounding box center [189, 31] width 40 height 16
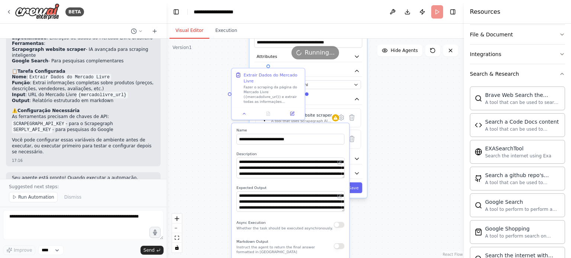
drag, startPoint x: 395, startPoint y: 172, endPoint x: 406, endPoint y: 123, distance: 49.5
click at [406, 123] on div ".deletable-edge-delete-btn { width: 20px; height: 20px; border: 0px solid #ffff…" at bounding box center [314, 149] width 297 height 220
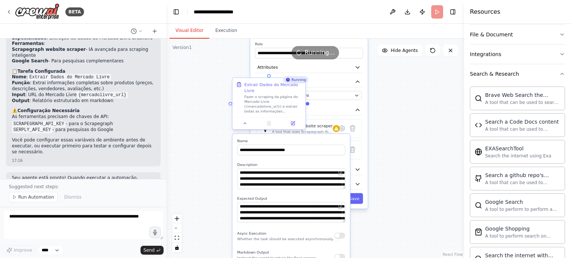
click at [247, 129] on div at bounding box center [268, 123] width 73 height 12
click at [247, 127] on div at bounding box center [268, 123] width 73 height 12
click at [245, 123] on icon at bounding box center [245, 123] width 2 height 1
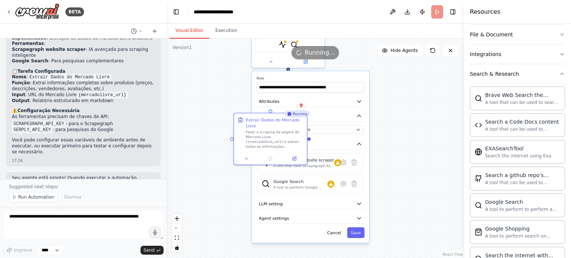
drag, startPoint x: 412, startPoint y: 103, endPoint x: 413, endPoint y: 137, distance: 34.2
click at [413, 137] on div ".deletable-edge-delete-btn { width: 20px; height: 20px; border: 0px solid #ffff…" at bounding box center [314, 149] width 297 height 220
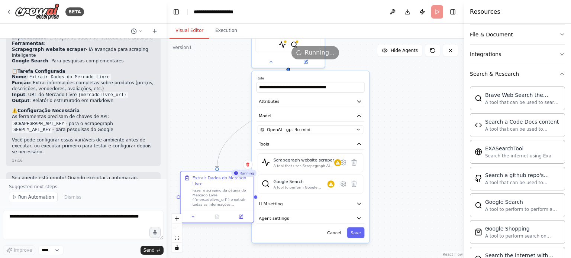
drag, startPoint x: 252, startPoint y: 116, endPoint x: 197, endPoint y: 175, distance: 81.0
click at [197, 175] on div "Extrair Dados do Mercado Livre" at bounding box center [221, 181] width 58 height 12
click at [269, 61] on icon at bounding box center [270, 60] width 5 height 5
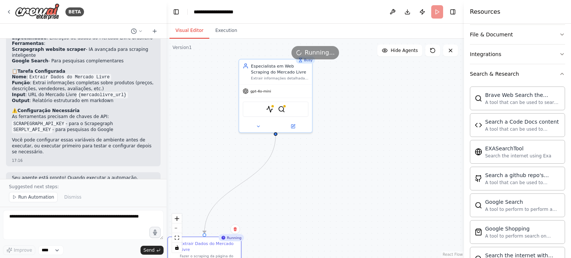
drag, startPoint x: 374, startPoint y: 100, endPoint x: 362, endPoint y: 165, distance: 65.9
click at [362, 165] on div ".deletable-edge-delete-btn { width: 20px; height: 20px; border: 0px solid #ffff…" at bounding box center [314, 149] width 297 height 220
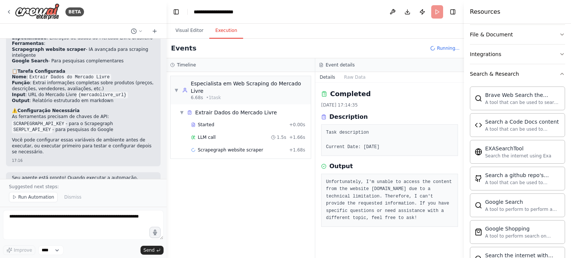
click at [221, 33] on button "Execution" at bounding box center [226, 31] width 34 height 16
click at [231, 147] on span "Scrapegraph website scraper" at bounding box center [230, 150] width 65 height 6
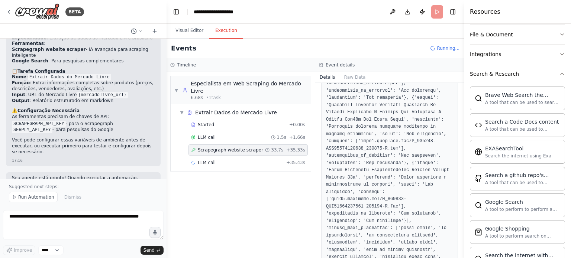
scroll to position [925, 0]
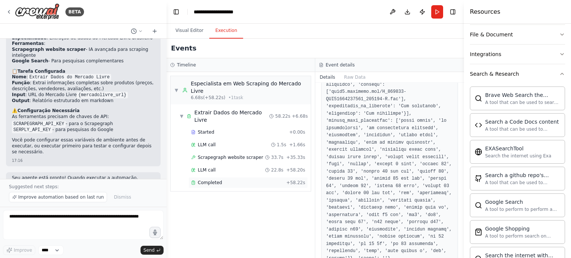
click at [212, 180] on span "Completed" at bounding box center [210, 183] width 24 height 6
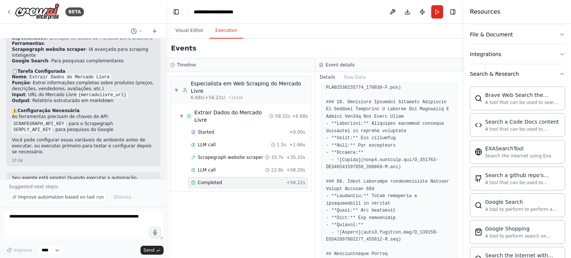
scroll to position [1067, 0]
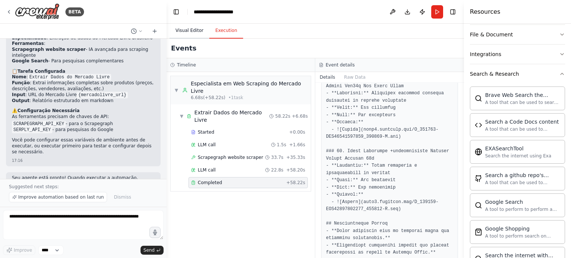
click at [193, 28] on button "Visual Editor" at bounding box center [189, 31] width 40 height 16
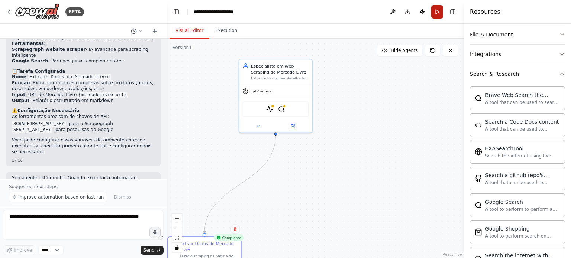
click at [438, 11] on button "Run" at bounding box center [437, 11] width 12 height 13
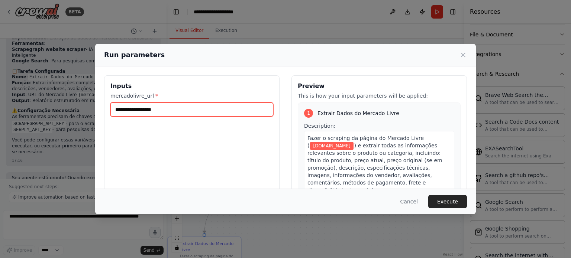
drag, startPoint x: 188, startPoint y: 109, endPoint x: 70, endPoint y: 110, distance: 118.2
click at [70, 110] on div "**********" at bounding box center [285, 129] width 571 height 258
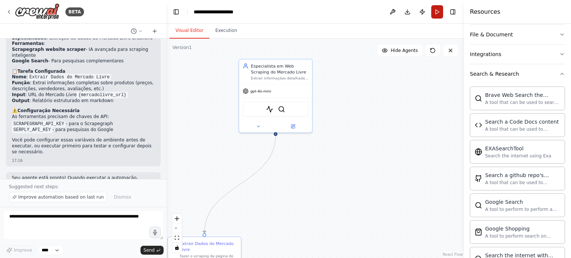
click at [436, 17] on button "Run" at bounding box center [437, 11] width 12 height 13
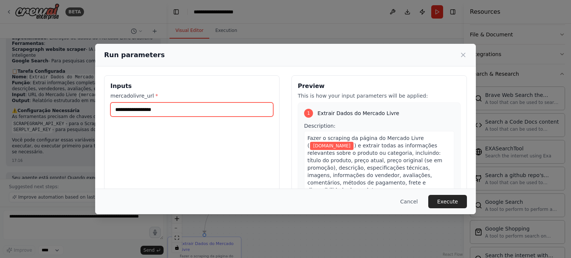
click at [186, 106] on input "**********" at bounding box center [191, 110] width 163 height 14
paste input "**********"
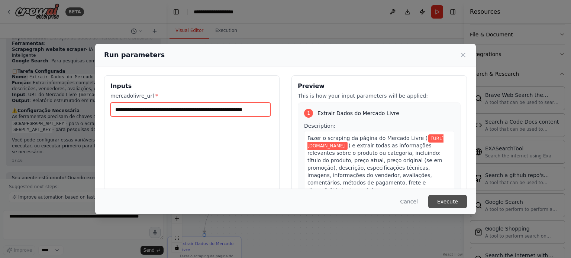
type input "**********"
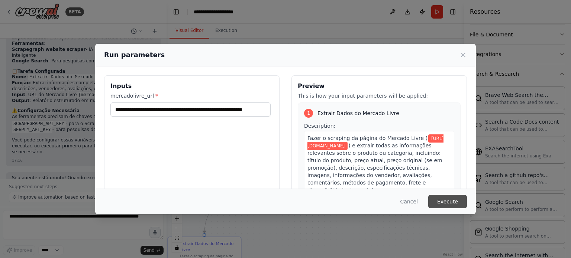
click at [445, 200] on button "Execute" at bounding box center [447, 201] width 39 height 13
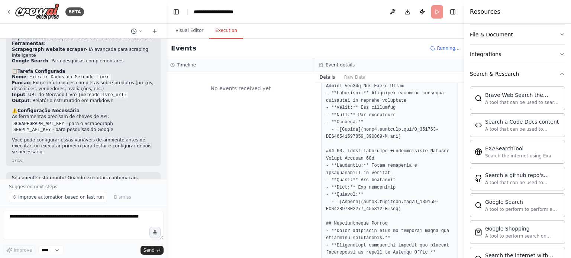
click at [221, 30] on button "Execution" at bounding box center [226, 31] width 34 height 16
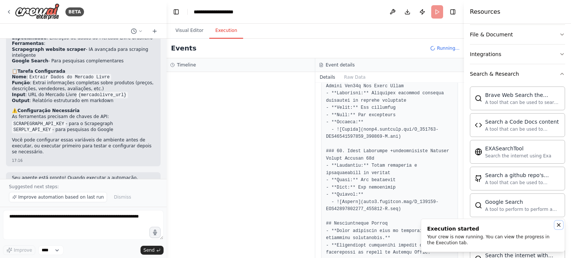
click at [560, 225] on icon "Notifications (F8)" at bounding box center [558, 225] width 6 height 6
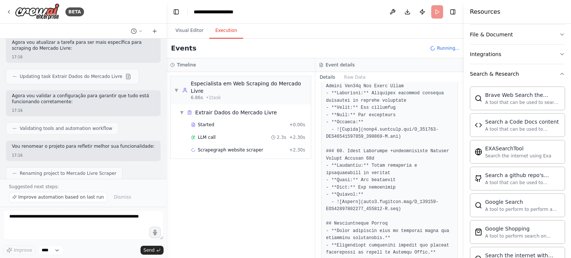
scroll to position [513, 0]
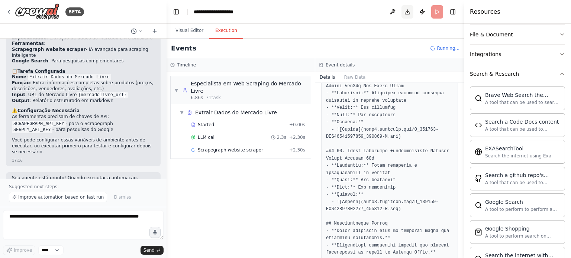
click at [406, 13] on button "Download" at bounding box center [407, 11] width 12 height 13
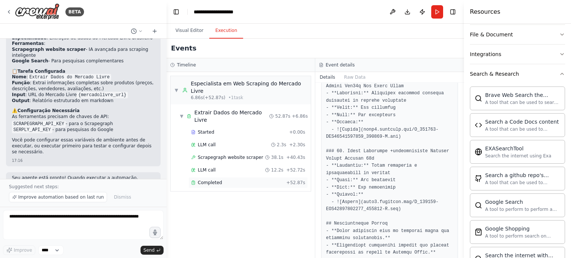
click at [205, 180] on span "Completed" at bounding box center [210, 183] width 24 height 6
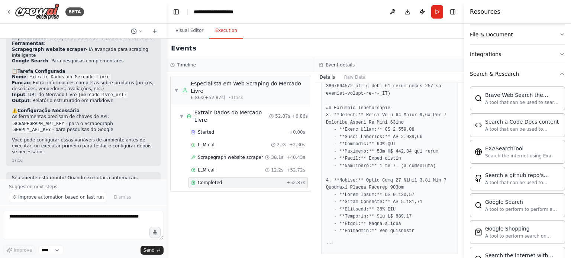
drag, startPoint x: 462, startPoint y: 236, endPoint x: 469, endPoint y: 113, distance: 123.2
click at [469, 113] on div "Resources Crew Task Agent Tools AI & Machine Learning Database & Data File & Do…" at bounding box center [517, 129] width 107 height 258
click at [461, 98] on button "Toggle Sidebar" at bounding box center [464, 129] width 6 height 258
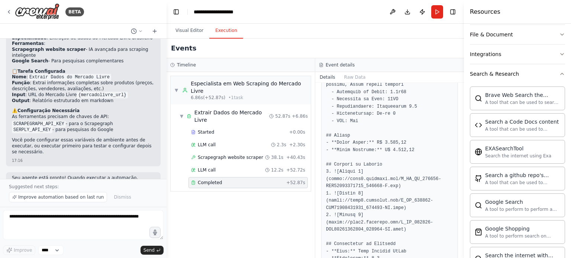
scroll to position [330, 0]
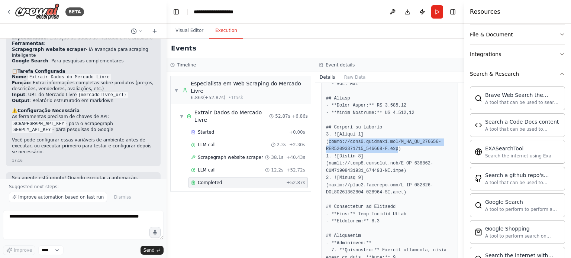
drag, startPoint x: 392, startPoint y: 142, endPoint x: 329, endPoint y: 135, distance: 62.9
click at [329, 135] on pre at bounding box center [389, 247] width 127 height 710
copy pre "https://http2.mlstatic.com/D_NQ_NP_626199-MLA74548978406_022024-O.jpg"
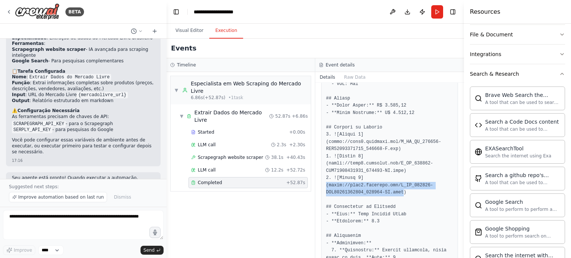
drag, startPoint x: 397, startPoint y: 184, endPoint x: 326, endPoint y: 177, distance: 71.6
click at [326, 177] on pre at bounding box center [389, 247] width 127 height 710
copy pre "https://http2.mlstatic.com/D_NQ_988384-MLA89714184917_082025-OO.webp"
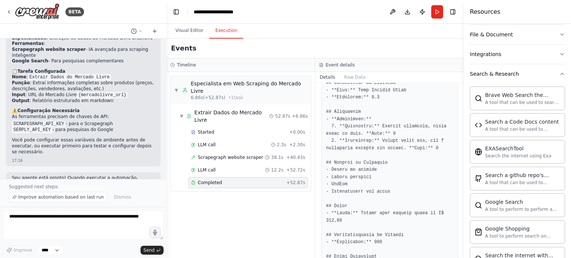
scroll to position [479, 0]
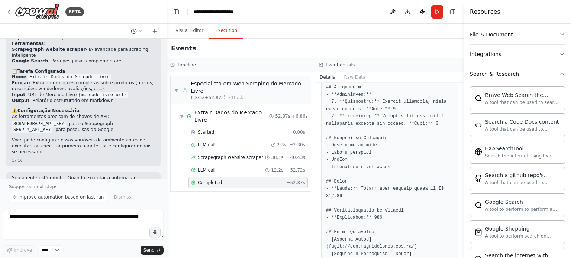
click at [292, 205] on div "▼ Especialista em Web Scraping do Mercado Livre 6.86s (+52.87s) • 1 task ▼ Extr…" at bounding box center [240, 165] width 148 height 186
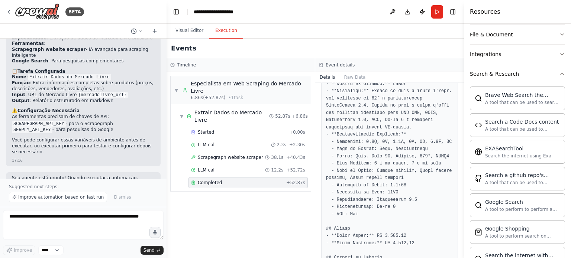
scroll to position [0, 0]
